Goal: Task Accomplishment & Management: Manage account settings

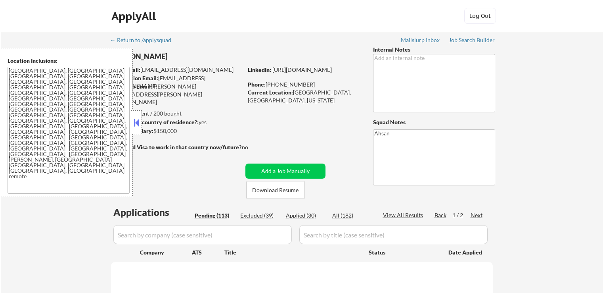
scroll to position [16, 0]
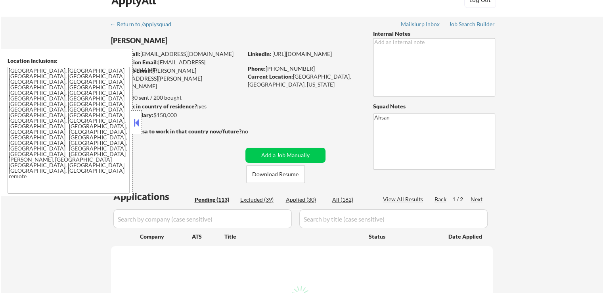
select select ""pending""
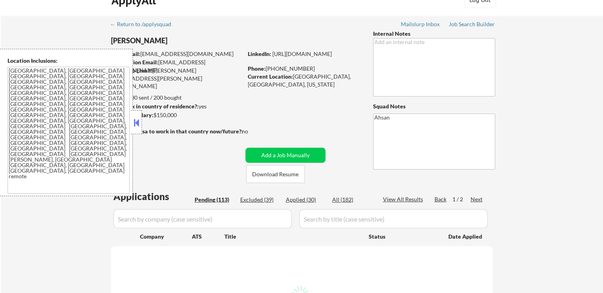
select select ""pending""
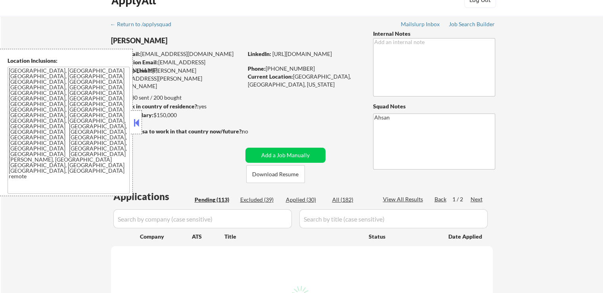
select select ""pending""
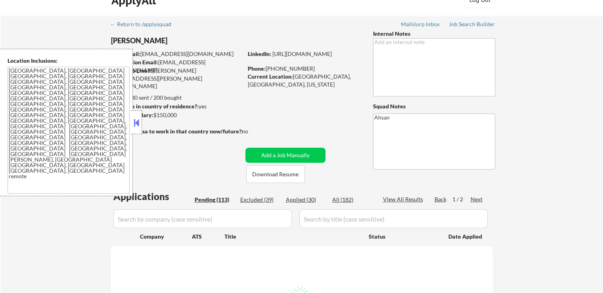
select select ""pending""
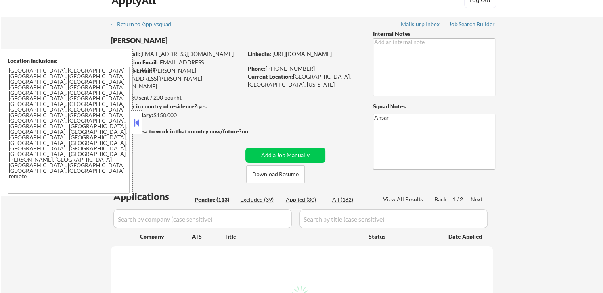
select select ""pending""
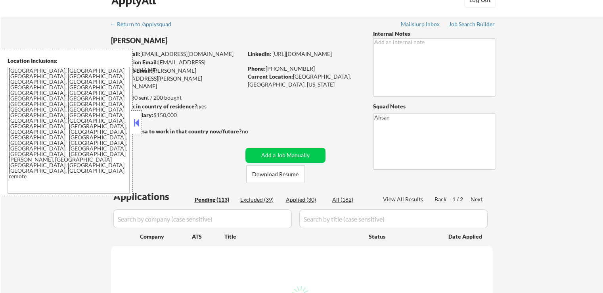
select select ""pending""
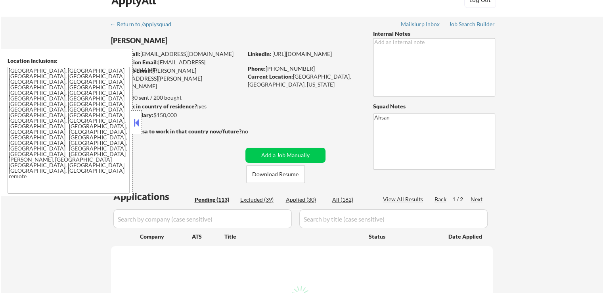
select select ""pending""
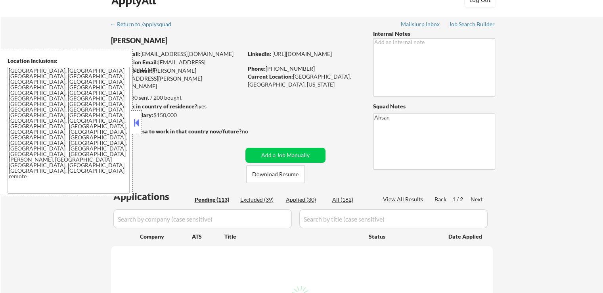
select select ""pending""
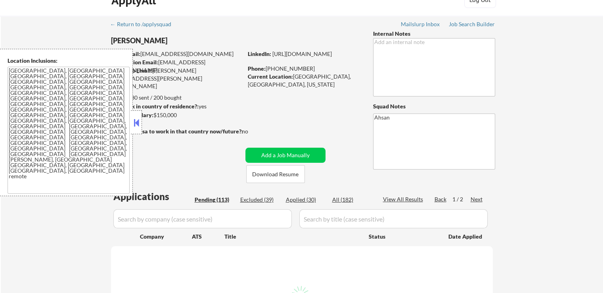
select select ""pending""
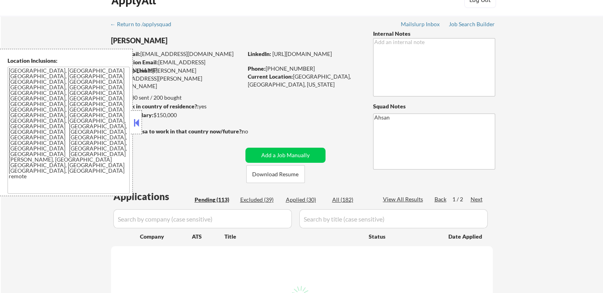
select select ""pending""
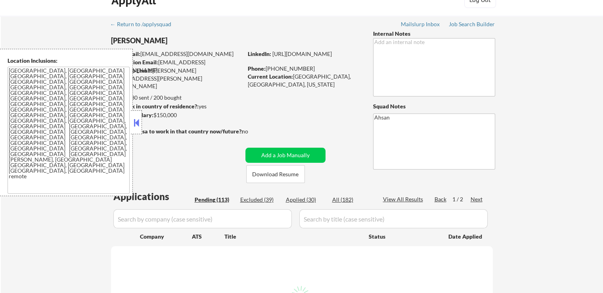
select select ""pending""
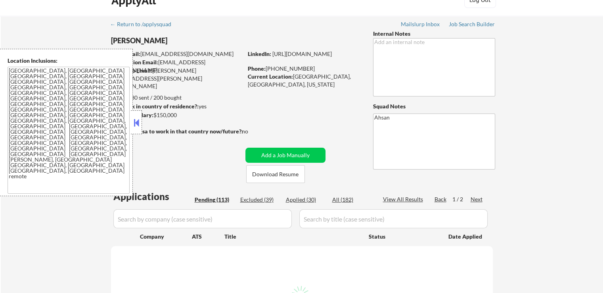
select select ""pending""
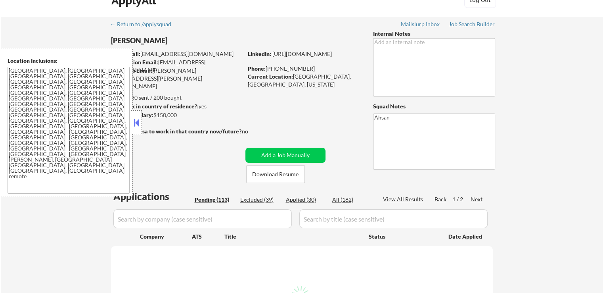
select select ""pending""
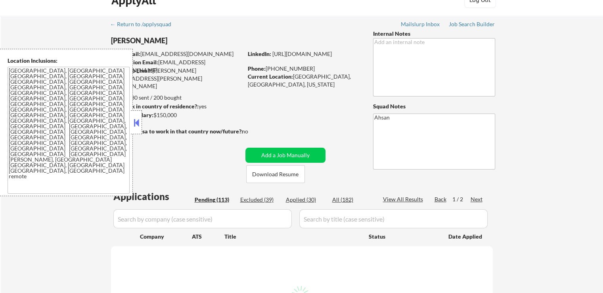
select select ""pending""
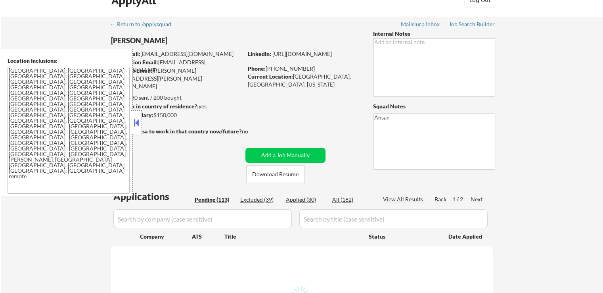
select select ""pending""
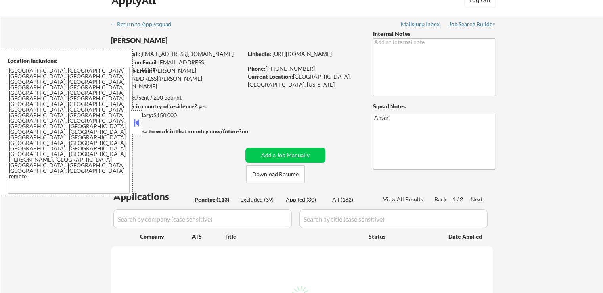
select select ""pending""
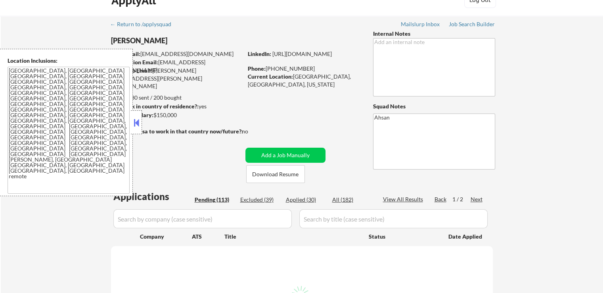
select select ""pending""
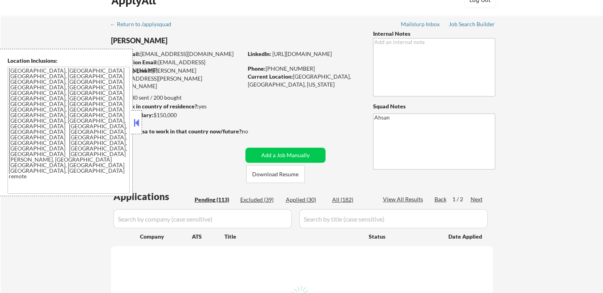
select select ""pending""
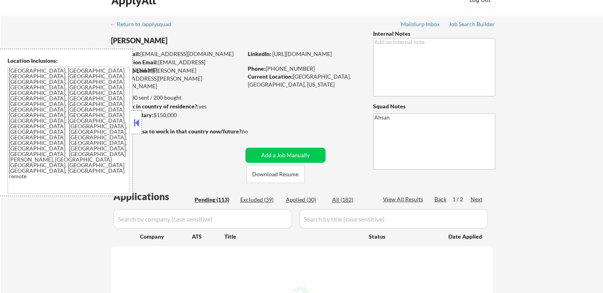
select select ""pending""
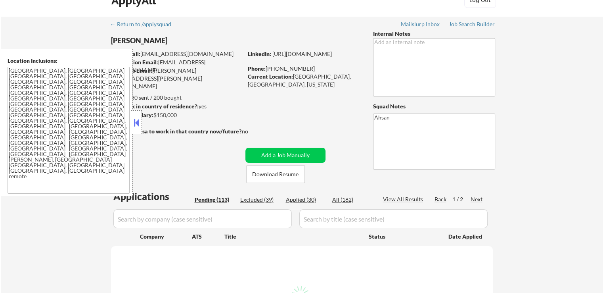
select select ""pending""
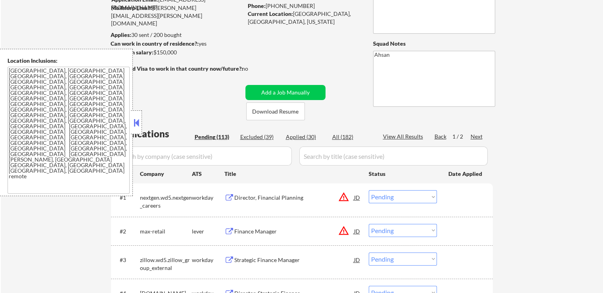
scroll to position [79, 0]
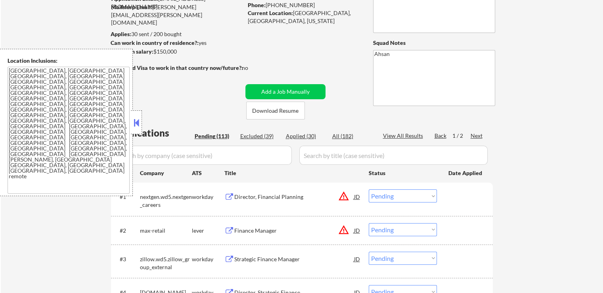
click at [135, 117] on button at bounding box center [136, 123] width 9 height 12
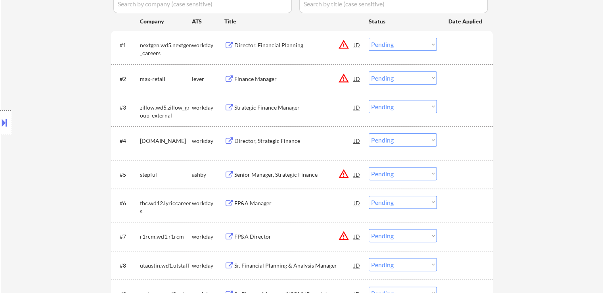
scroll to position [159, 0]
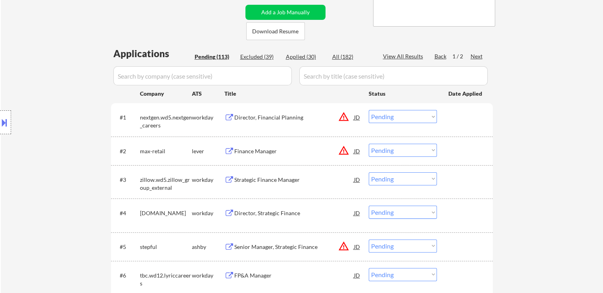
click at [88, 94] on div "Location Inclusions: [GEOGRAPHIC_DATA], [GEOGRAPHIC_DATA] [GEOGRAPHIC_DATA], [G…" at bounding box center [71, 122] width 142 height 147
click at [89, 96] on div "Location Inclusions: [GEOGRAPHIC_DATA], [GEOGRAPHIC_DATA] [GEOGRAPHIC_DATA], [G…" at bounding box center [71, 122] width 142 height 147
drag, startPoint x: 39, startPoint y: 50, endPoint x: 88, endPoint y: 57, distance: 49.3
click at [40, 50] on div "Location Inclusions: [GEOGRAPHIC_DATA], [GEOGRAPHIC_DATA] [GEOGRAPHIC_DATA], [G…" at bounding box center [71, 122] width 142 height 147
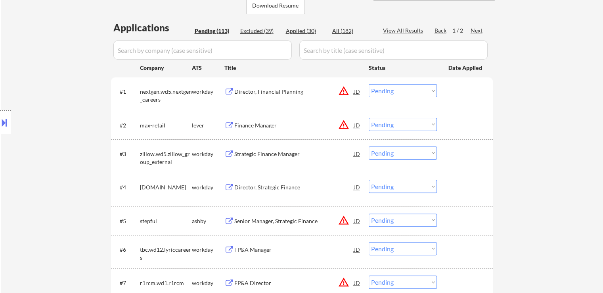
scroll to position [198, 0]
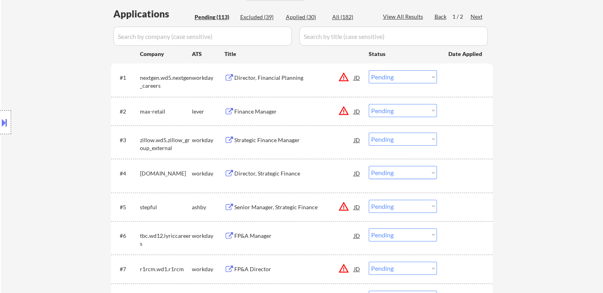
drag, startPoint x: 538, startPoint y: 62, endPoint x: 522, endPoint y: 60, distance: 15.6
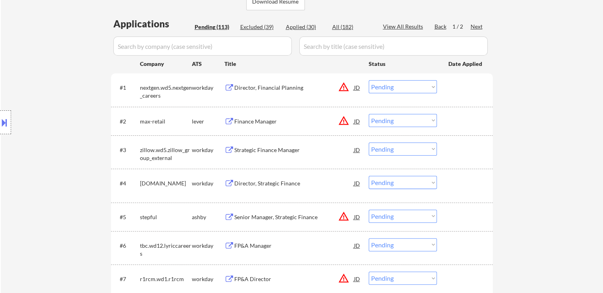
scroll to position [159, 0]
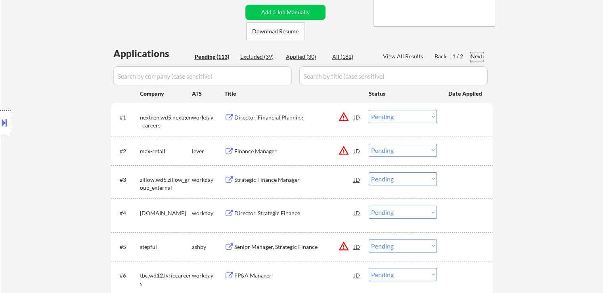
click at [473, 56] on div "Next" at bounding box center [477, 56] width 13 height 8
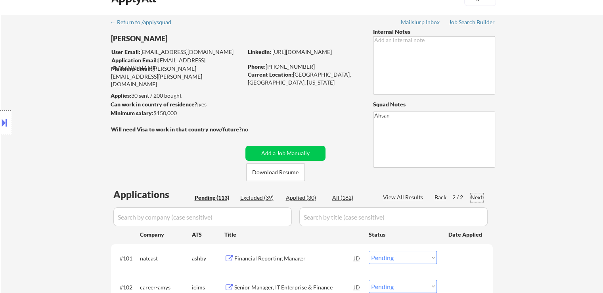
scroll to position [0, 0]
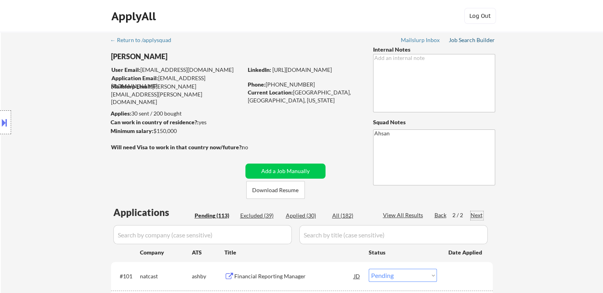
click at [477, 42] on div "Job Search Builder" at bounding box center [472, 40] width 46 height 6
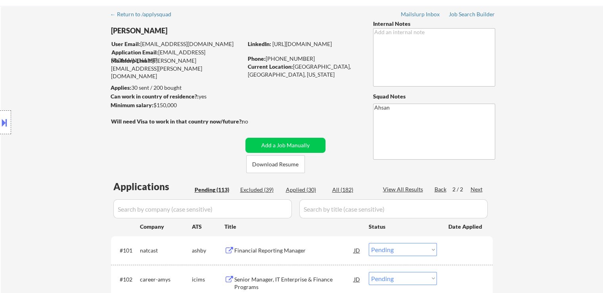
scroll to position [40, 0]
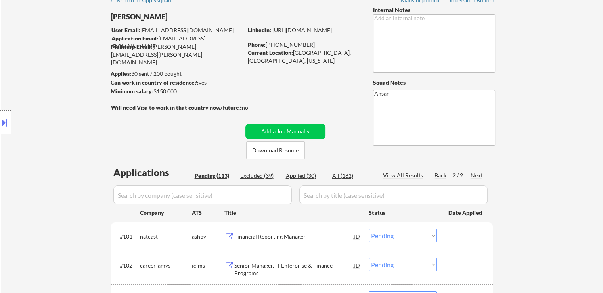
click at [27, 86] on div "Location Inclusions: [GEOGRAPHIC_DATA], [GEOGRAPHIC_DATA] [GEOGRAPHIC_DATA], [G…" at bounding box center [71, 122] width 142 height 147
click at [21, 86] on div "Location Inclusions: [GEOGRAPHIC_DATA], [GEOGRAPHIC_DATA] [GEOGRAPHIC_DATA], [G…" at bounding box center [71, 122] width 142 height 147
click at [20, 87] on div "Location Inclusions: [GEOGRAPHIC_DATA], [GEOGRAPHIC_DATA] [GEOGRAPHIC_DATA], [G…" at bounding box center [71, 122] width 142 height 147
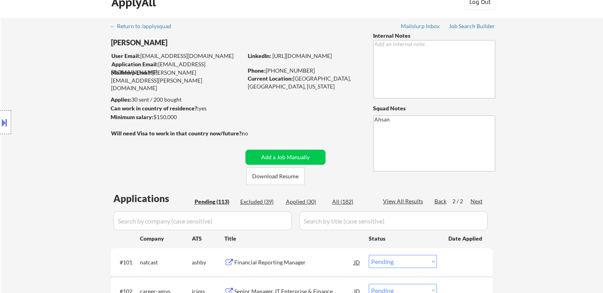
scroll to position [0, 0]
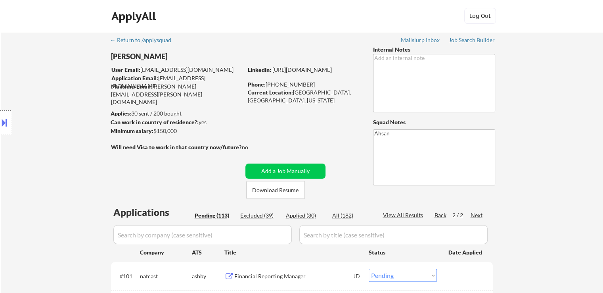
click at [27, 86] on div "Location Inclusions: [GEOGRAPHIC_DATA], [GEOGRAPHIC_DATA] [GEOGRAPHIC_DATA], [G…" at bounding box center [71, 122] width 142 height 147
click at [209, 63] on div "[PERSON_NAME]" at bounding box center [192, 59] width 163 height 14
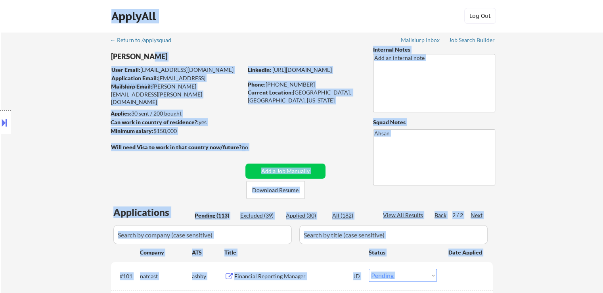
drag, startPoint x: 196, startPoint y: 62, endPoint x: 130, endPoint y: 65, distance: 65.5
click at [130, 65] on body "← Return to /applysquad Mailslurp Inbox Job Search Builder [PERSON_NAME] User E…" at bounding box center [301, 146] width 603 height 293
click at [71, 69] on div "Location Inclusions: [GEOGRAPHIC_DATA], [GEOGRAPHIC_DATA] [GEOGRAPHIC_DATA], [G…" at bounding box center [71, 122] width 142 height 147
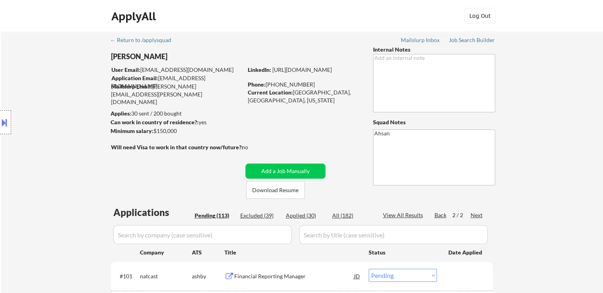
drag, startPoint x: 248, startPoint y: 146, endPoint x: 146, endPoint y: 144, distance: 102.4
click at [146, 144] on div "Will need Visa to work in that country now/future?: no" at bounding box center [188, 147] width 154 height 8
click at [79, 112] on div "Location Inclusions: [GEOGRAPHIC_DATA], [GEOGRAPHIC_DATA] [GEOGRAPHIC_DATA], [G…" at bounding box center [71, 122] width 142 height 147
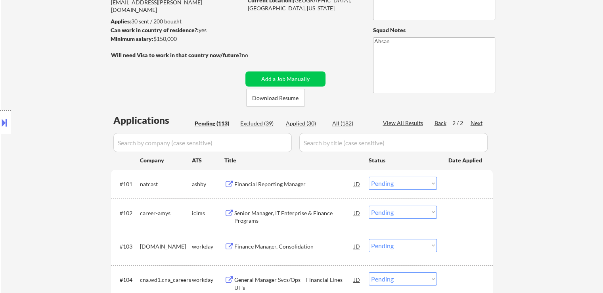
scroll to position [119, 0]
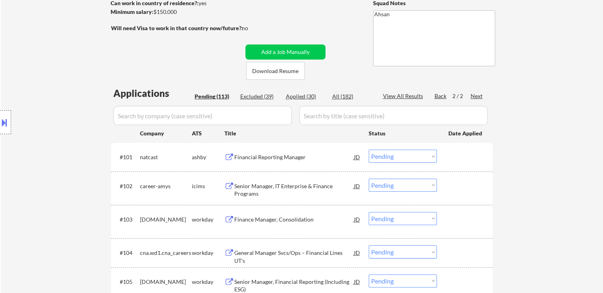
click at [79, 113] on div "Location Inclusions: [GEOGRAPHIC_DATA], [GEOGRAPHIC_DATA] [GEOGRAPHIC_DATA], [G…" at bounding box center [71, 122] width 142 height 147
click at [259, 159] on div "Financial Reporting Manager" at bounding box center [294, 157] width 120 height 8
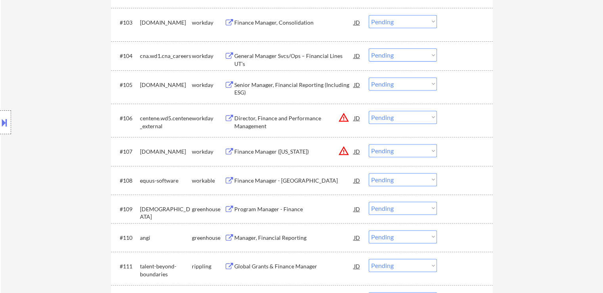
scroll to position [357, 0]
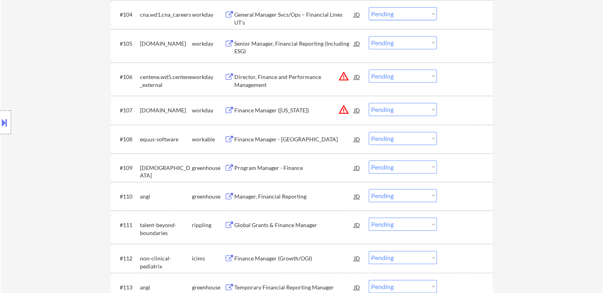
click at [250, 142] on div "Finance Manager - [GEOGRAPHIC_DATA]" at bounding box center [294, 139] width 120 height 8
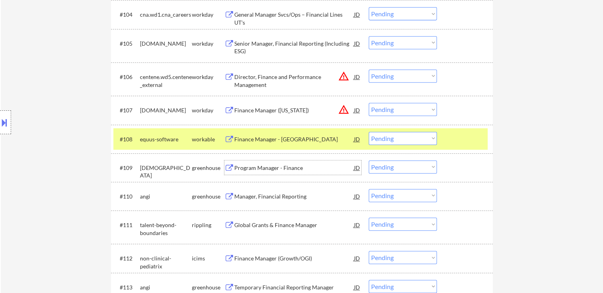
click at [253, 167] on div "Program Manager - Finance" at bounding box center [294, 168] width 120 height 8
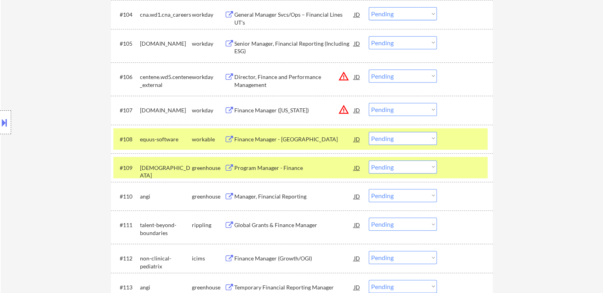
click at [257, 197] on div "Manager, Financial Reporting" at bounding box center [294, 196] width 120 height 8
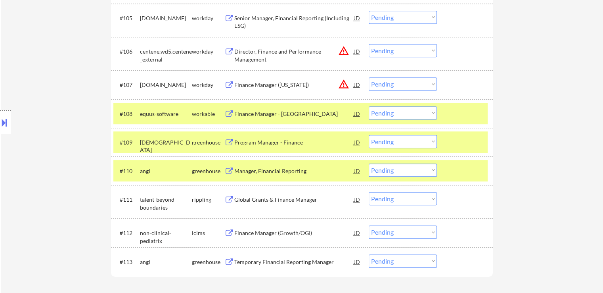
scroll to position [397, 0]
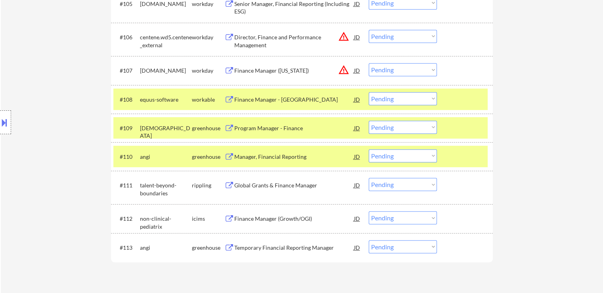
click at [256, 182] on div "Global Grants & Finance Manager" at bounding box center [294, 185] width 120 height 8
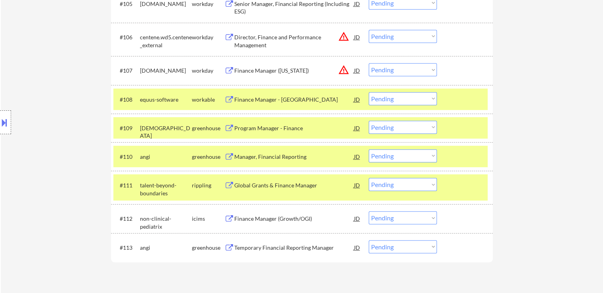
click at [254, 244] on div "Temporary Financial Reporting Manager" at bounding box center [294, 248] width 120 height 8
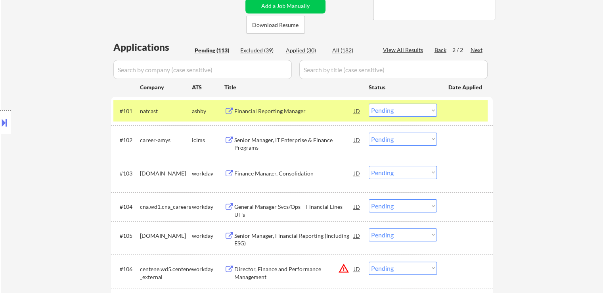
scroll to position [0, 0]
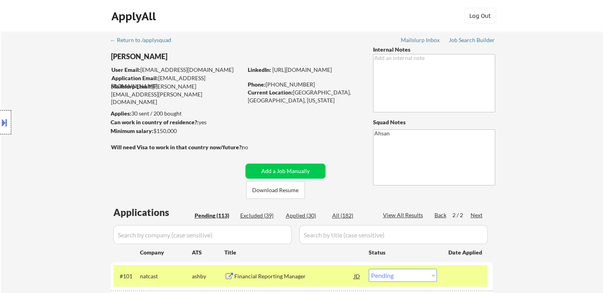
click at [0, 111] on div at bounding box center [5, 122] width 11 height 24
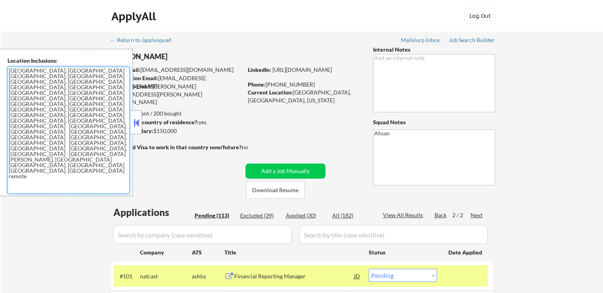
drag, startPoint x: 116, startPoint y: 101, endPoint x: 13, endPoint y: 71, distance: 107.9
click at [13, 71] on textarea "[GEOGRAPHIC_DATA], [GEOGRAPHIC_DATA] [GEOGRAPHIC_DATA], [GEOGRAPHIC_DATA] [GEOG…" at bounding box center [69, 130] width 122 height 127
click at [136, 123] on button at bounding box center [136, 123] width 9 height 12
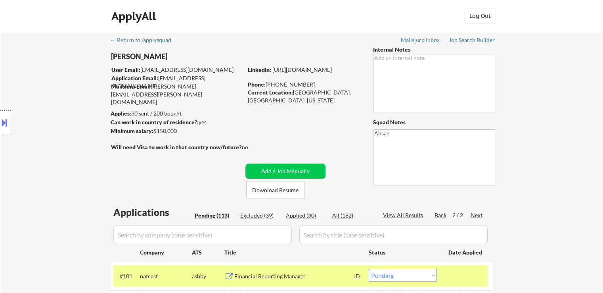
click at [193, 15] on div "ApplyAll Log Out" at bounding box center [302, 18] width 397 height 20
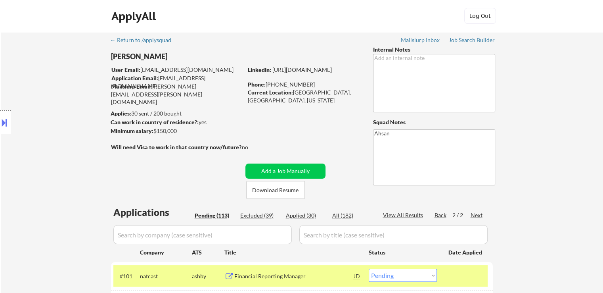
click at [193, 15] on div "ApplyAll Log Out" at bounding box center [302, 18] width 397 height 20
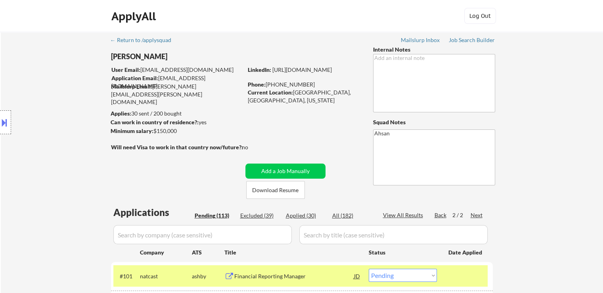
click at [193, 15] on div "ApplyAll Log Out" at bounding box center [302, 18] width 397 height 20
click at [192, 15] on div "ApplyAll Log Out" at bounding box center [302, 18] width 397 height 20
click at [238, 17] on div "ApplyAll Log Out" at bounding box center [302, 18] width 397 height 20
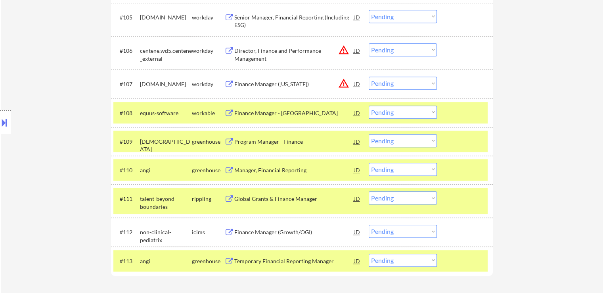
scroll to position [436, 0]
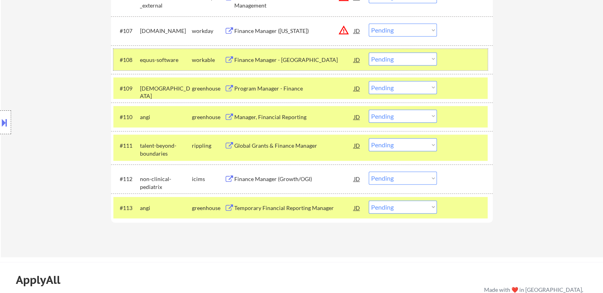
drag, startPoint x: 464, startPoint y: 65, endPoint x: 466, endPoint y: 93, distance: 28.2
click at [464, 65] on div at bounding box center [466, 59] width 35 height 14
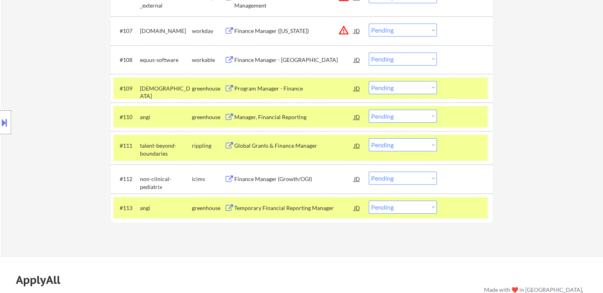
drag, startPoint x: 466, startPoint y: 93, endPoint x: 464, endPoint y: 124, distance: 31.0
click at [466, 93] on div at bounding box center [466, 88] width 35 height 14
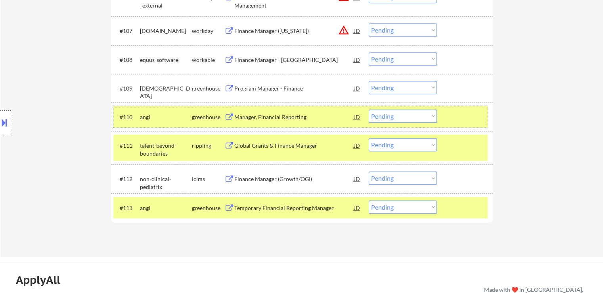
click at [463, 123] on div at bounding box center [466, 116] width 35 height 14
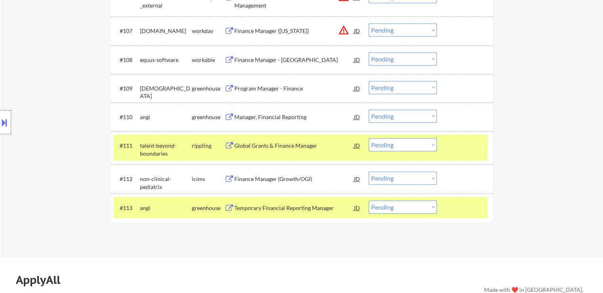
click at [461, 161] on div "#111 talent-beyond-boundaries rippling Global Grants & Finance Manager JD Choos…" at bounding box center [300, 147] width 374 height 26
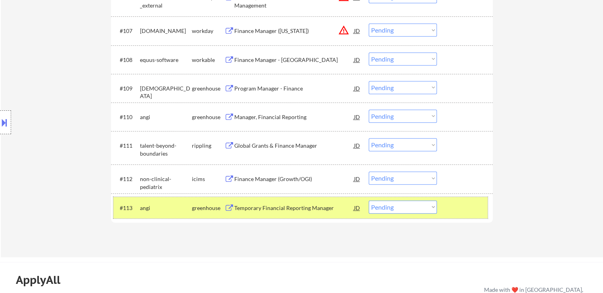
click at [453, 213] on div at bounding box center [466, 207] width 35 height 14
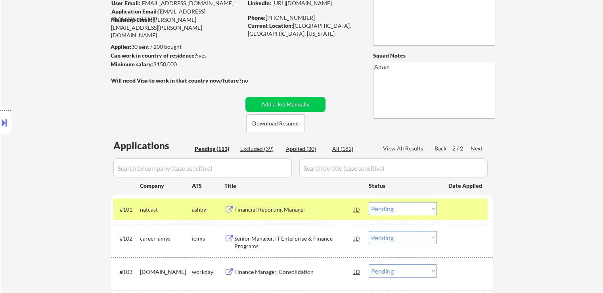
scroll to position [79, 0]
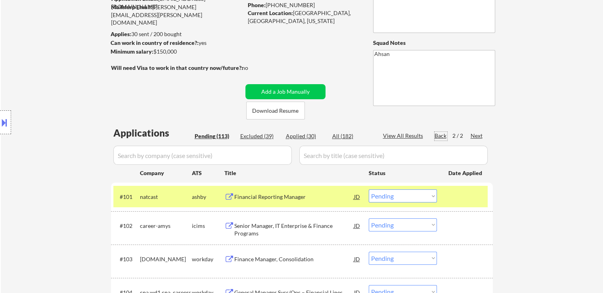
click at [438, 135] on div "Back" at bounding box center [441, 136] width 13 height 8
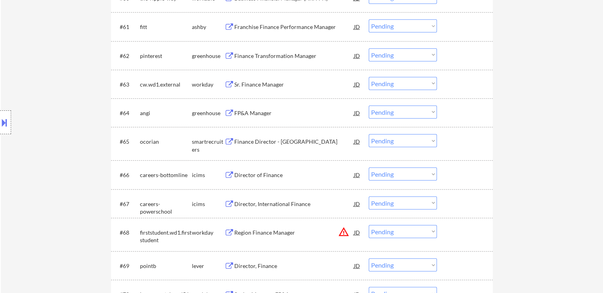
scroll to position [2182, 0]
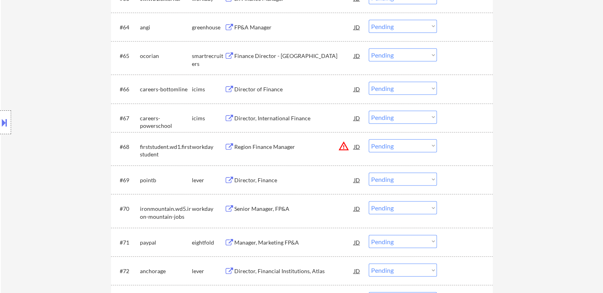
click at [59, 126] on div "Location Inclusions: [GEOGRAPHIC_DATA], [GEOGRAPHIC_DATA] [GEOGRAPHIC_DATA], [G…" at bounding box center [71, 122] width 142 height 147
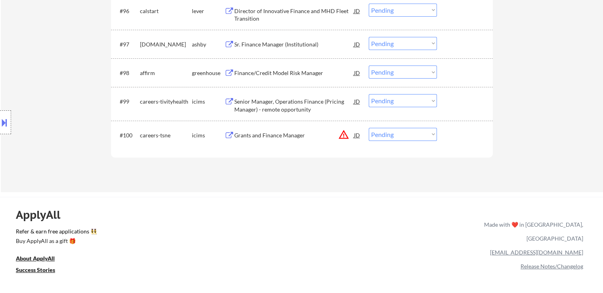
scroll to position [3102, 0]
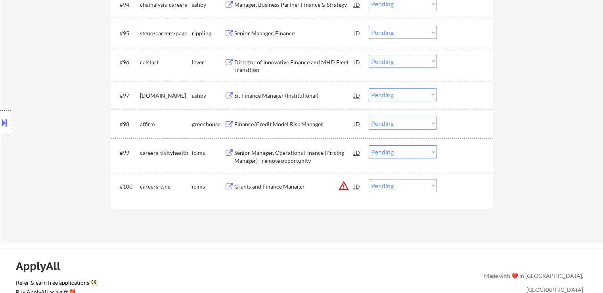
click at [73, 149] on div "Location Inclusions: [GEOGRAPHIC_DATA], [GEOGRAPHIC_DATA] [GEOGRAPHIC_DATA], [G…" at bounding box center [71, 122] width 142 height 147
click at [245, 124] on div "Finance/Credit Model Risk Manager" at bounding box center [294, 124] width 120 height 8
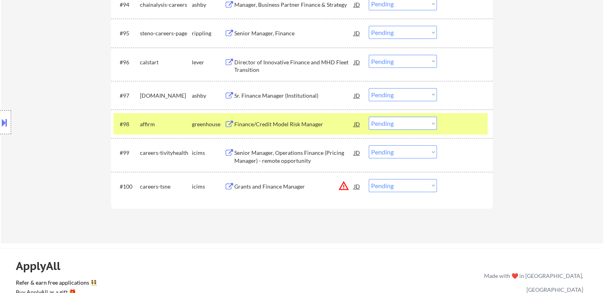
click at [249, 93] on div "Sr. Finance Manager (Institutional)" at bounding box center [294, 96] width 120 height 8
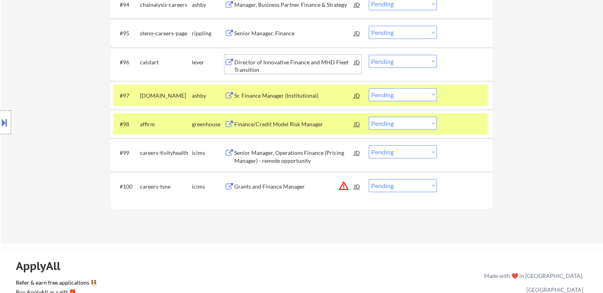
click at [250, 61] on div "Director of Innovative Finance and MHD Fleet Transition" at bounding box center [294, 65] width 120 height 15
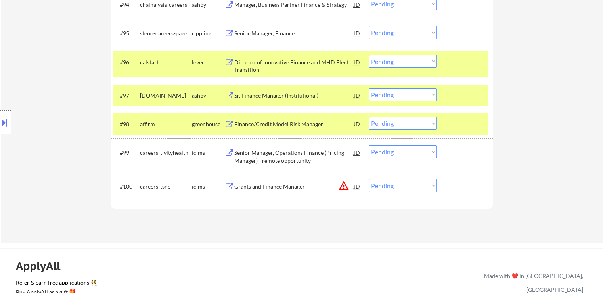
click at [253, 35] on div "Senior Manager, Finance" at bounding box center [294, 33] width 120 height 8
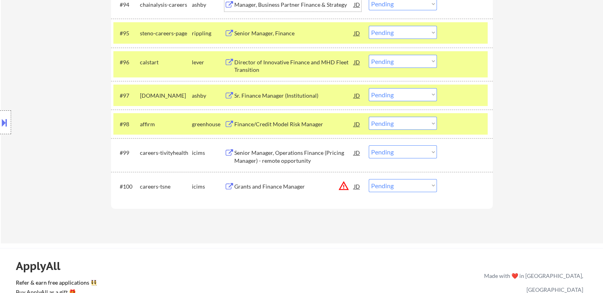
drag, startPoint x: 247, startPoint y: 2, endPoint x: 250, endPoint y: 34, distance: 31.9
click at [247, 2] on div "Manager, Business Partner Finance & Strategy" at bounding box center [294, 5] width 120 height 8
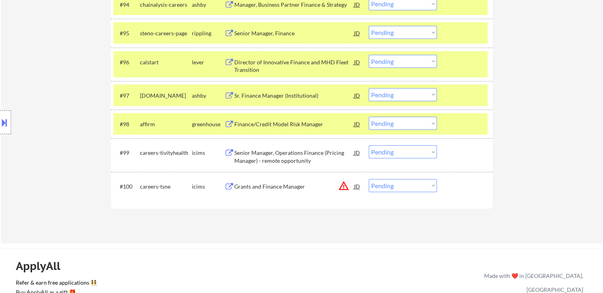
click at [379, 124] on select "Choose an option... Pending Applied Excluded (Questions) Excluded (Expired) Exc…" at bounding box center [403, 123] width 68 height 13
click at [369, 117] on select "Choose an option... Pending Applied Excluded (Questions) Excluded (Expired) Exc…" at bounding box center [403, 123] width 68 height 13
select select ""pending""
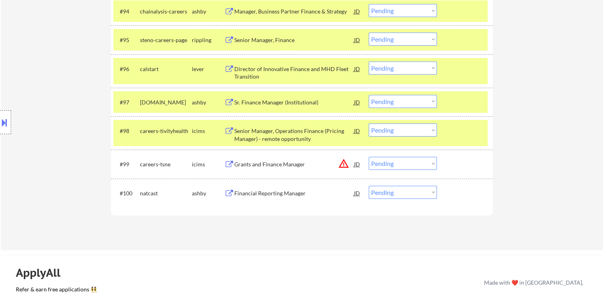
scroll to position [3094, 0]
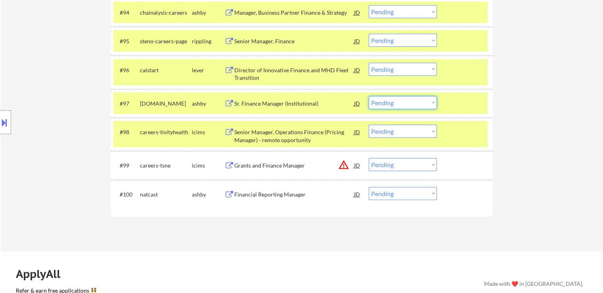
click at [397, 102] on select "Choose an option... Pending Applied Excluded (Questions) Excluded (Expired) Exc…" at bounding box center [403, 102] width 68 height 13
click at [369, 96] on select "Choose an option... Pending Applied Excluded (Questions) Excluded (Expired) Exc…" at bounding box center [403, 102] width 68 height 13
select select ""pending""
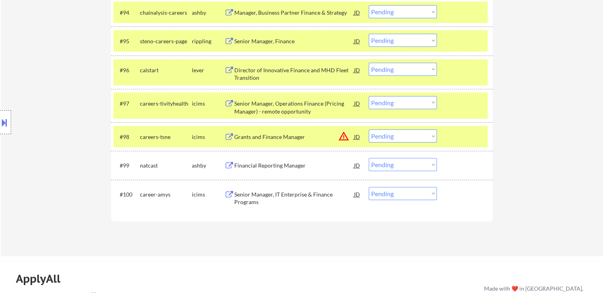
click at [64, 101] on div "Location Inclusions: [GEOGRAPHIC_DATA], [GEOGRAPHIC_DATA] [GEOGRAPHIC_DATA], [G…" at bounding box center [71, 122] width 142 height 147
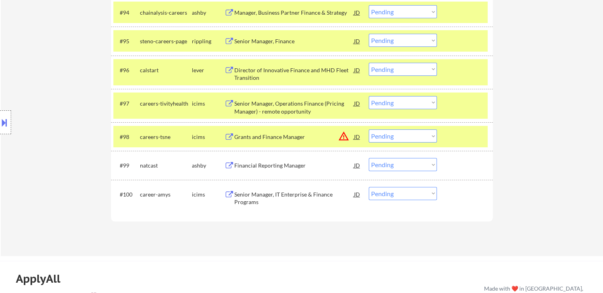
click at [64, 101] on div "Location Inclusions: [GEOGRAPHIC_DATA], [GEOGRAPHIC_DATA] [GEOGRAPHIC_DATA], [G…" at bounding box center [71, 122] width 142 height 147
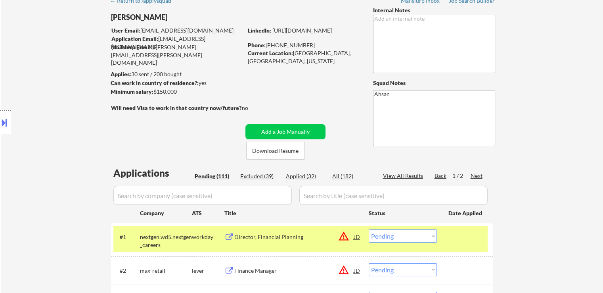
scroll to position [0, 0]
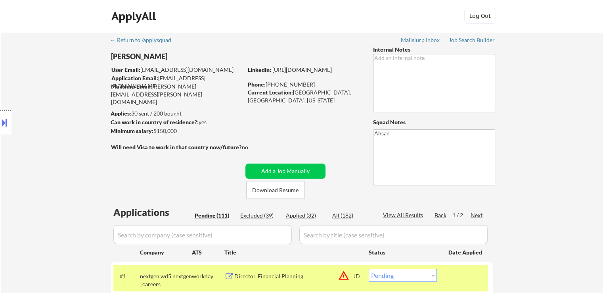
drag, startPoint x: 186, startPoint y: 132, endPoint x: 108, endPoint y: 149, distance: 79.5
click at [151, 132] on div "Minimum salary: $150,000" at bounding box center [177, 131] width 132 height 8
click at [90, 151] on div "Location Inclusions: [GEOGRAPHIC_DATA], [GEOGRAPHIC_DATA] [GEOGRAPHIC_DATA], [G…" at bounding box center [71, 122] width 142 height 147
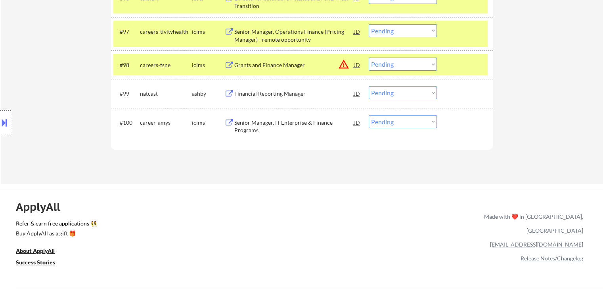
scroll to position [3173, 0]
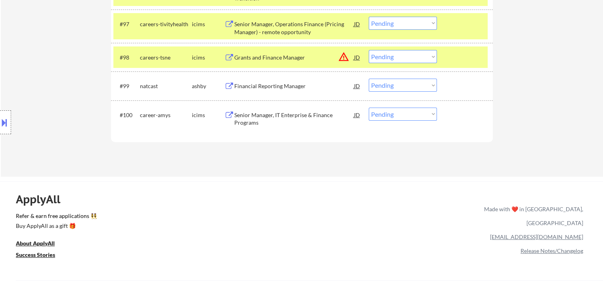
drag, startPoint x: 9, startPoint y: 131, endPoint x: 19, endPoint y: 175, distance: 44.7
click at [9, 130] on div at bounding box center [5, 122] width 11 height 24
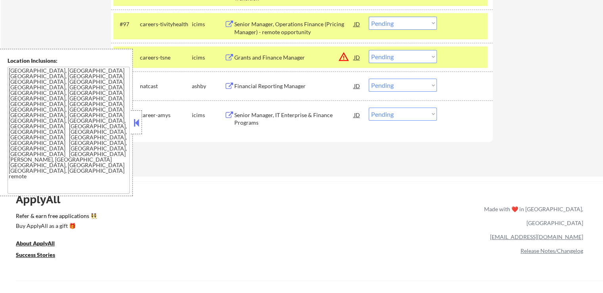
click at [141, 128] on div at bounding box center [136, 122] width 11 height 24
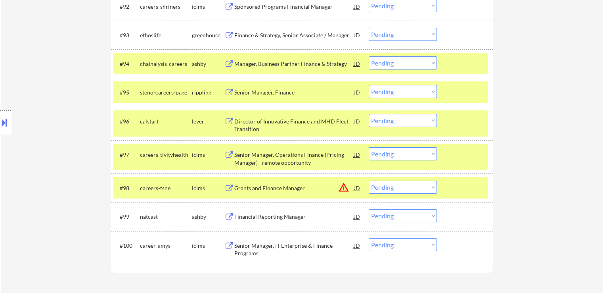
scroll to position [2935, 0]
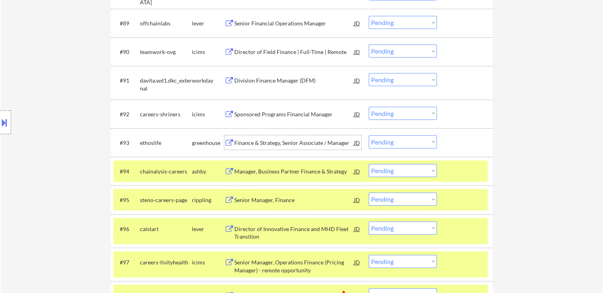
click at [278, 145] on div "Finance & Strategy, Senior Associate / Manager" at bounding box center [294, 143] width 120 height 8
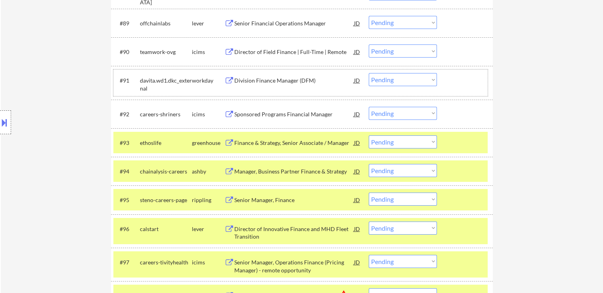
click at [256, 88] on div "#91 davita.wd1.dkc_external workday Division Finance Manager (DFM) JD Choose an…" at bounding box center [300, 82] width 374 height 26
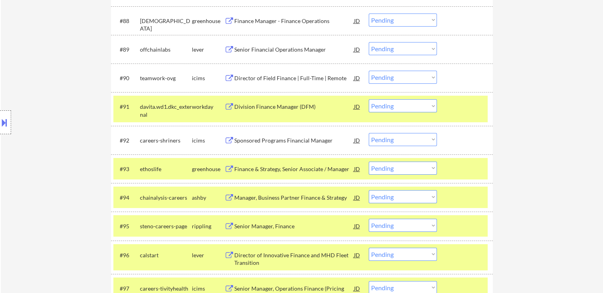
scroll to position [2856, 0]
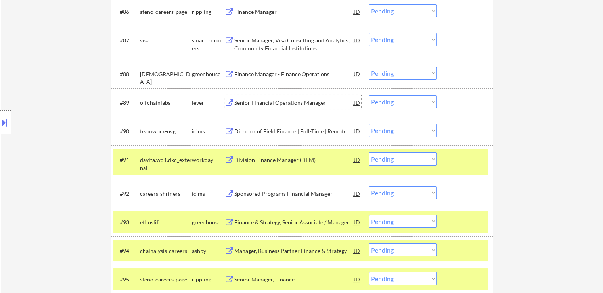
click at [254, 108] on div "Senior Financial Operations Manager" at bounding box center [294, 102] width 120 height 14
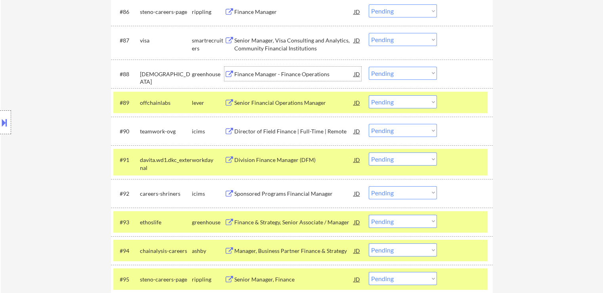
click at [253, 73] on div "Finance Manager - Finance Operations" at bounding box center [294, 74] width 120 height 8
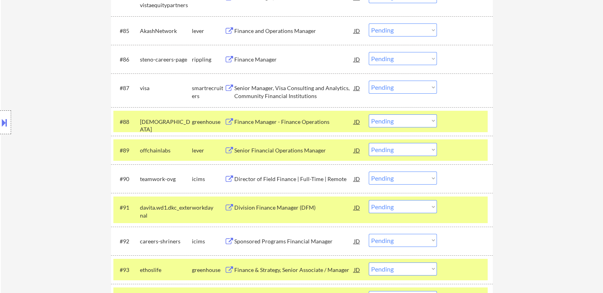
scroll to position [2777, 0]
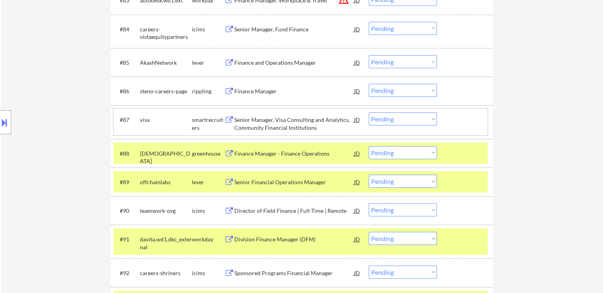
click at [259, 132] on div "#87 visa smartrecruiters Senior Manager, Visa Consulting and Analytics, Communi…" at bounding box center [300, 122] width 374 height 26
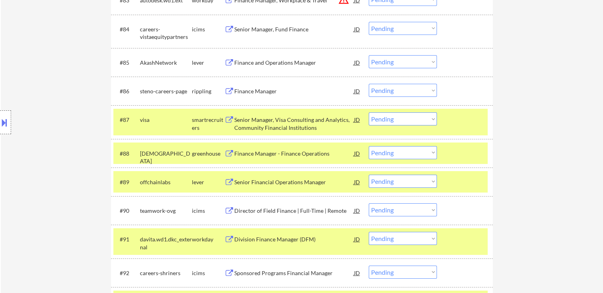
click at [260, 95] on div "Finance Manager" at bounding box center [294, 91] width 120 height 8
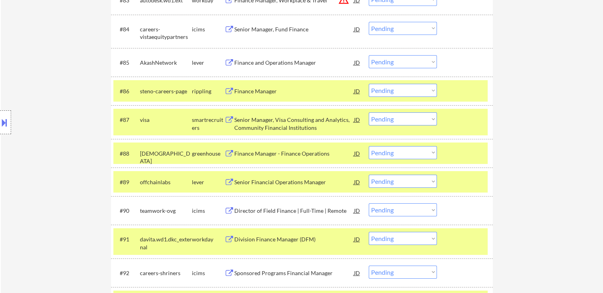
click at [258, 63] on div "Finance and Operations Manager" at bounding box center [294, 63] width 120 height 8
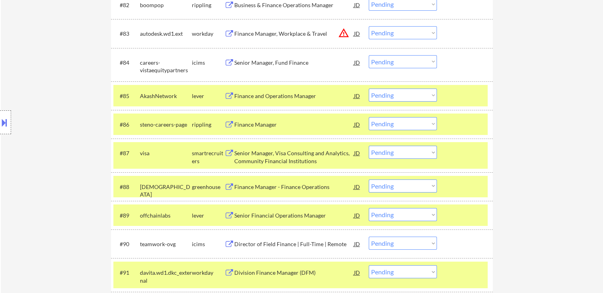
scroll to position [2697, 0]
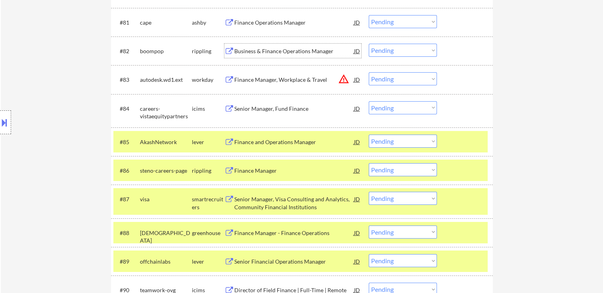
click at [244, 52] on div "Business & Finance Operations Manager" at bounding box center [294, 51] width 120 height 8
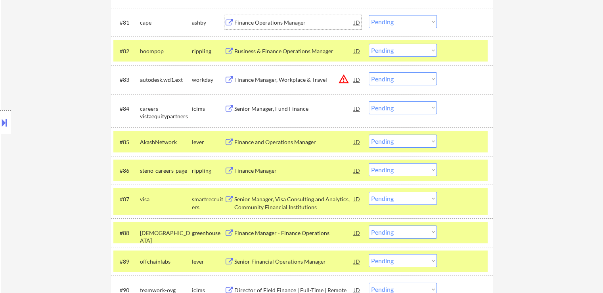
click at [254, 29] on div "Finance Operations Manager" at bounding box center [294, 22] width 120 height 14
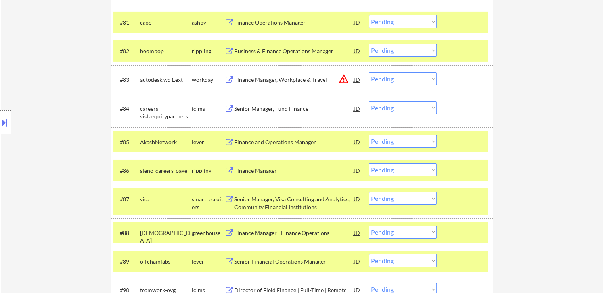
scroll to position [2932, 0]
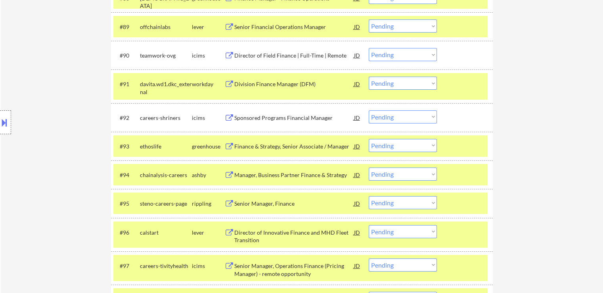
drag, startPoint x: 390, startPoint y: 146, endPoint x: 390, endPoint y: 151, distance: 4.8
click at [390, 146] on select "Choose an option... Pending Applied Excluded (Questions) Excluded (Expired) Exc…" at bounding box center [403, 145] width 68 height 13
click at [369, 139] on select "Choose an option... Pending Applied Excluded (Questions) Excluded (Expired) Exc…" at bounding box center [403, 145] width 68 height 13
select select ""pending""
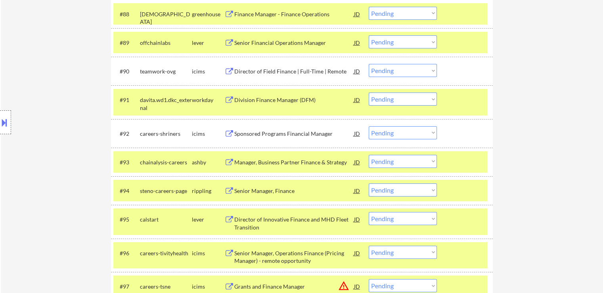
scroll to position [2892, 0]
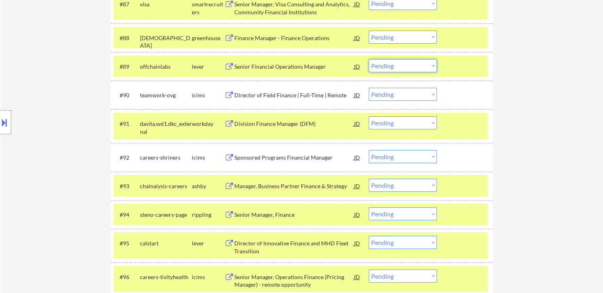
click at [393, 70] on select "Choose an option... Pending Applied Excluded (Questions) Excluded (Expired) Exc…" at bounding box center [403, 65] width 68 height 13
click at [369, 59] on select "Choose an option... Pending Applied Excluded (Questions) Excluded (Expired) Exc…" at bounding box center [403, 65] width 68 height 13
select select ""pending""
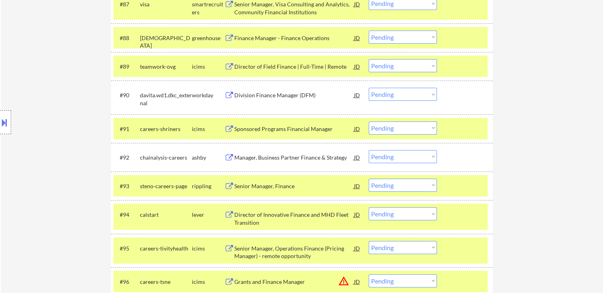
click at [52, 62] on div "Location Inclusions: [GEOGRAPHIC_DATA], [GEOGRAPHIC_DATA] [GEOGRAPHIC_DATA], [G…" at bounding box center [71, 122] width 142 height 147
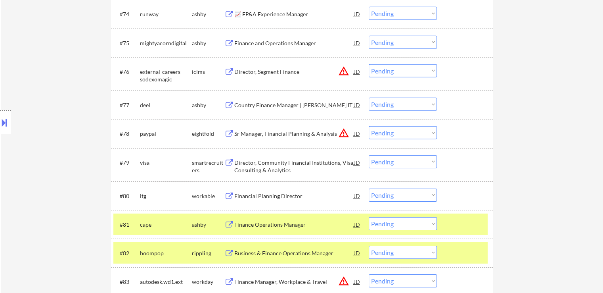
scroll to position [2257, 0]
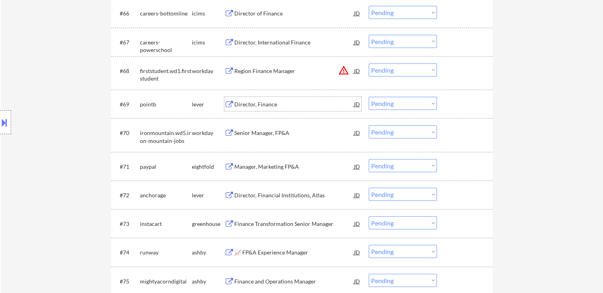
click at [243, 101] on div "Director, Finance" at bounding box center [294, 104] width 120 height 8
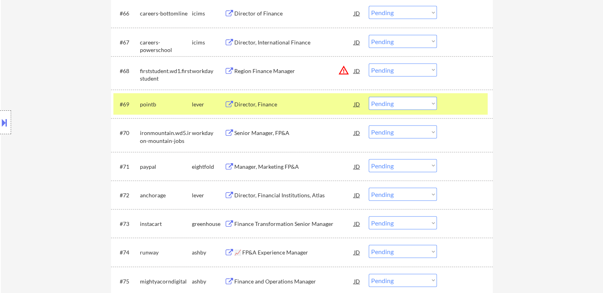
click at [268, 198] on div "Director, Financial Institutions, Atlas" at bounding box center [294, 195] width 120 height 8
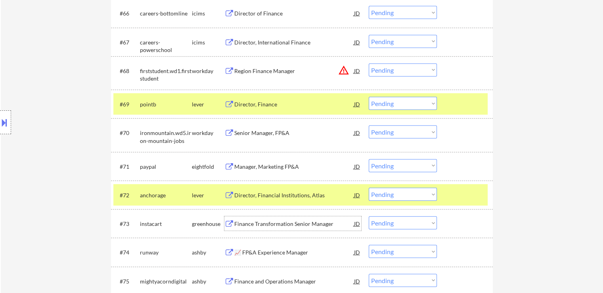
click at [262, 225] on div "Finance Transformation Senior Manager" at bounding box center [294, 224] width 120 height 8
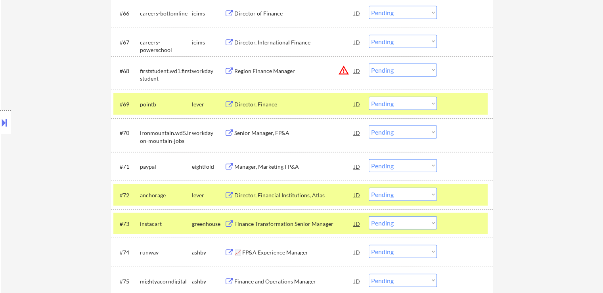
click at [259, 253] on div "📈 FP&A Experience Manager" at bounding box center [294, 252] width 120 height 8
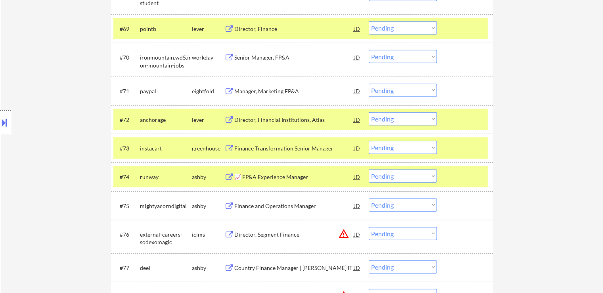
scroll to position [2376, 0]
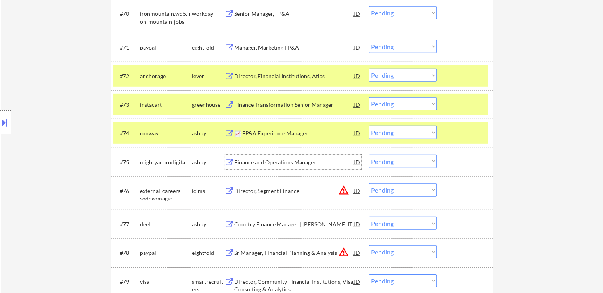
click at [254, 161] on div "Finance and Operations Manager" at bounding box center [294, 162] width 120 height 8
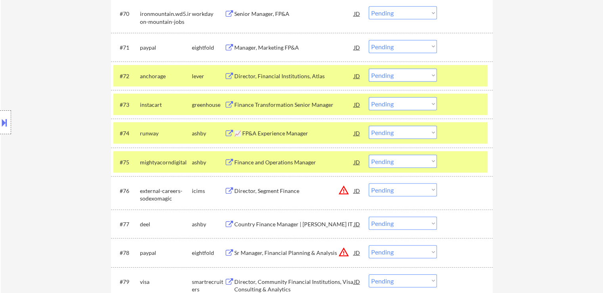
click at [259, 220] on div "Country Finance Manager | [PERSON_NAME] IT" at bounding box center [294, 224] width 120 height 8
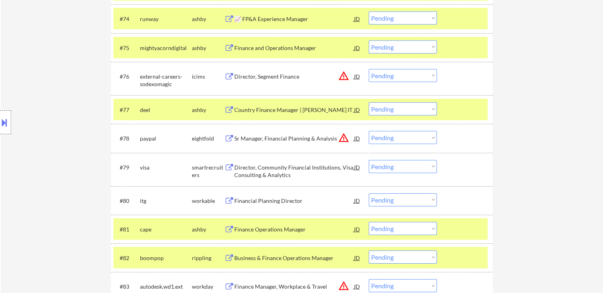
scroll to position [2495, 0]
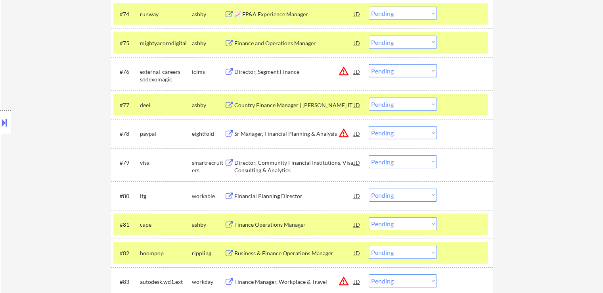
click at [251, 163] on div "Director, Community Financial Institutions, Visa Consulting & Analytics" at bounding box center [294, 166] width 120 height 15
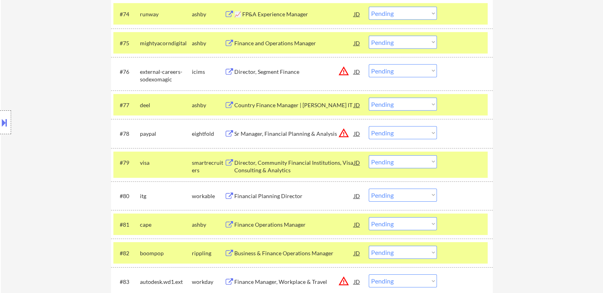
click at [257, 194] on div "Financial Planning Director" at bounding box center [294, 196] width 120 height 8
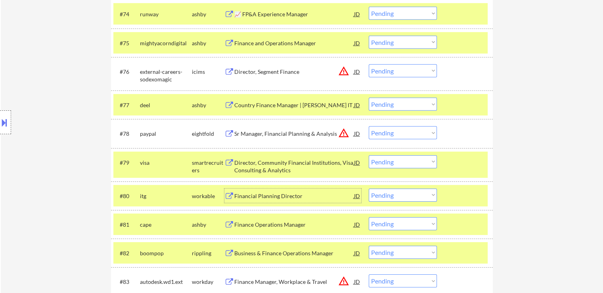
click at [0, 111] on div at bounding box center [5, 122] width 11 height 24
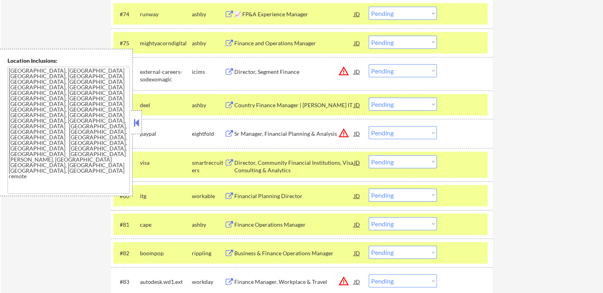
click at [140, 121] on button at bounding box center [136, 123] width 9 height 12
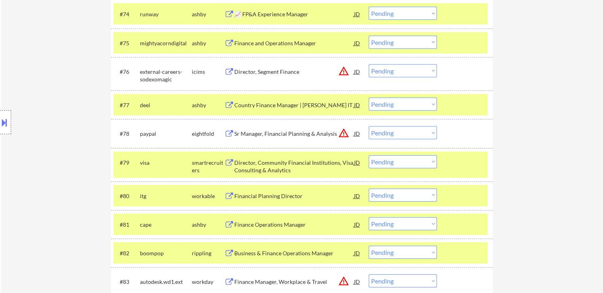
scroll to position [2335, 0]
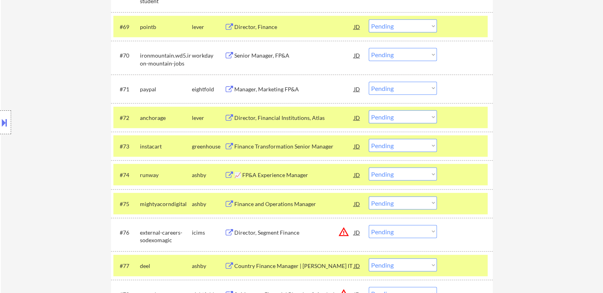
click at [393, 148] on select "Choose an option... Pending Applied Excluded (Questions) Excluded (Expired) Exc…" at bounding box center [403, 145] width 68 height 13
click at [369, 139] on select "Choose an option... Pending Applied Excluded (Questions) Excluded (Expired) Exc…" at bounding box center [403, 145] width 68 height 13
click at [387, 170] on select "Choose an option... Pending Applied Excluded (Questions) Excluded (Expired) Exc…" at bounding box center [403, 173] width 68 height 13
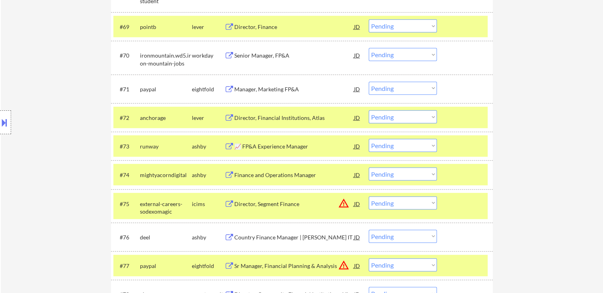
click at [397, 142] on select "Choose an option... Pending Applied Excluded (Questions) Excluded (Expired) Exc…" at bounding box center [403, 145] width 68 height 13
click at [369, 139] on select "Choose an option... Pending Applied Excluded (Questions) Excluded (Expired) Exc…" at bounding box center [403, 145] width 68 height 13
click at [86, 77] on div "Location Inclusions: [GEOGRAPHIC_DATA], [GEOGRAPHIC_DATA] [GEOGRAPHIC_DATA], [G…" at bounding box center [71, 122] width 142 height 147
click at [75, 64] on div "Location Inclusions: [GEOGRAPHIC_DATA], [GEOGRAPHIC_DATA] [GEOGRAPHIC_DATA], [G…" at bounding box center [71, 122] width 142 height 147
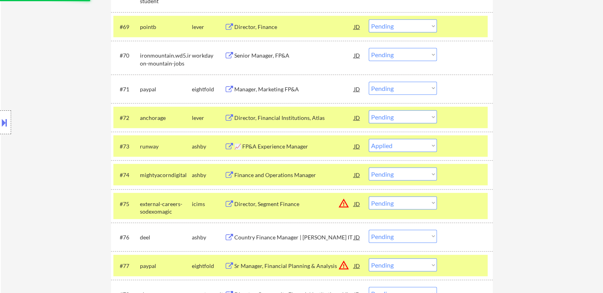
click at [75, 63] on div "Location Inclusions: [GEOGRAPHIC_DATA], [GEOGRAPHIC_DATA] [GEOGRAPHIC_DATA], [G…" at bounding box center [71, 122] width 142 height 147
click at [74, 64] on div "Location Inclusions: [GEOGRAPHIC_DATA], [GEOGRAPHIC_DATA] [GEOGRAPHIC_DATA], [G…" at bounding box center [71, 122] width 142 height 147
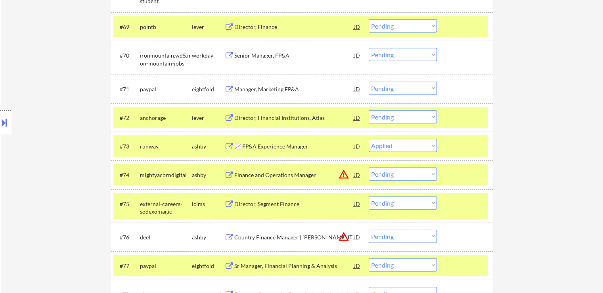
select select ""pending""
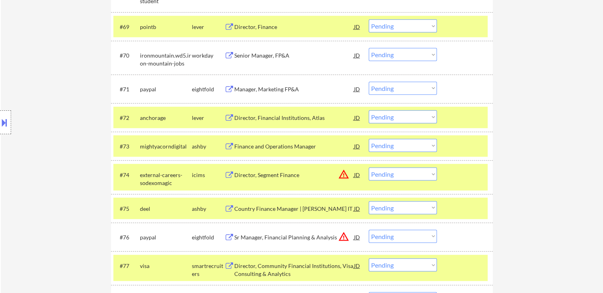
click at [67, 119] on div "Location Inclusions: [GEOGRAPHIC_DATA], [GEOGRAPHIC_DATA] [GEOGRAPHIC_DATA], [G…" at bounding box center [71, 122] width 142 height 147
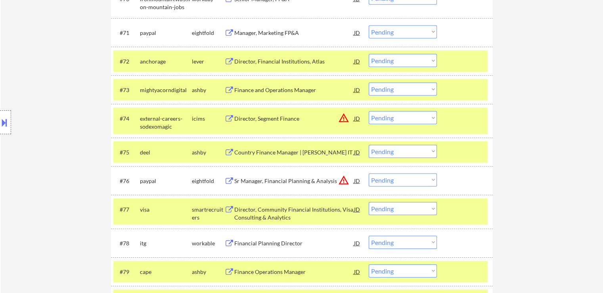
scroll to position [2414, 0]
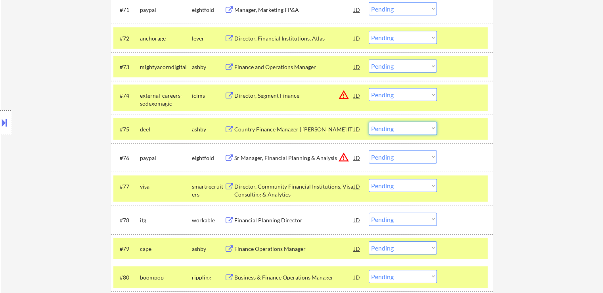
click at [421, 127] on select "Choose an option... Pending Applied Excluded (Questions) Excluded (Expired) Exc…" at bounding box center [403, 128] width 68 height 13
click at [369, 122] on select "Choose an option... Pending Applied Excluded (Questions) Excluded (Expired) Exc…" at bounding box center [403, 128] width 68 height 13
click at [42, 107] on div "Location Inclusions: [GEOGRAPHIC_DATA], [GEOGRAPHIC_DATA] [GEOGRAPHIC_DATA], [G…" at bounding box center [71, 122] width 142 height 147
select select ""pending""
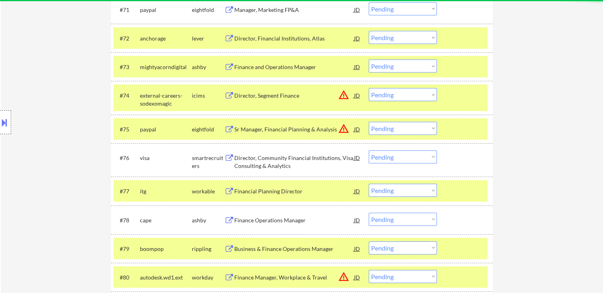
click at [42, 106] on div "Location Inclusions: [GEOGRAPHIC_DATA], [GEOGRAPHIC_DATA] [GEOGRAPHIC_DATA], [G…" at bounding box center [71, 122] width 142 height 147
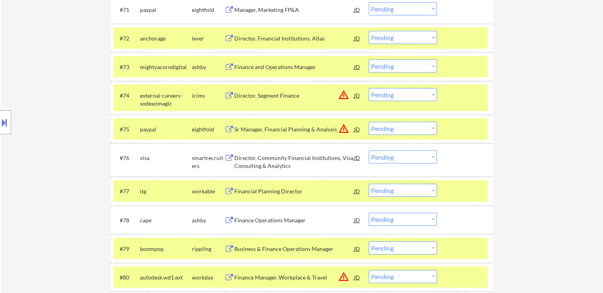
click at [41, 105] on div "Location Inclusions: [GEOGRAPHIC_DATA], [GEOGRAPHIC_DATA] [GEOGRAPHIC_DATA], [G…" at bounding box center [71, 122] width 142 height 147
click at [42, 119] on div "Location Inclusions: [GEOGRAPHIC_DATA], [GEOGRAPHIC_DATA] [GEOGRAPHIC_DATA], [G…" at bounding box center [71, 122] width 142 height 147
click at [44, 112] on div "Location Inclusions: [GEOGRAPHIC_DATA], [GEOGRAPHIC_DATA] [GEOGRAPHIC_DATA], [G…" at bounding box center [71, 122] width 142 height 147
click at [41, 111] on div "Location Inclusions: [GEOGRAPHIC_DATA], [GEOGRAPHIC_DATA] [GEOGRAPHIC_DATA], [G…" at bounding box center [71, 122] width 142 height 147
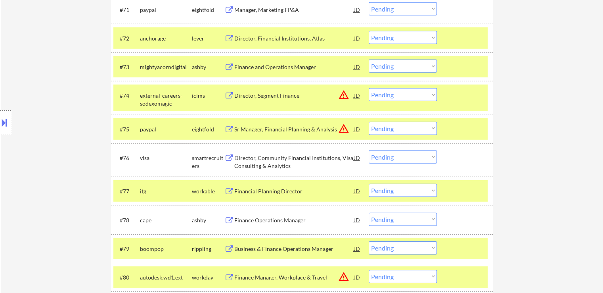
click at [41, 111] on div "Location Inclusions: [GEOGRAPHIC_DATA], [GEOGRAPHIC_DATA] [GEOGRAPHIC_DATA], [G…" at bounding box center [71, 122] width 142 height 147
click at [39, 109] on div "Location Inclusions: [GEOGRAPHIC_DATA], [GEOGRAPHIC_DATA] [GEOGRAPHIC_DATA], [G…" at bounding box center [71, 122] width 142 height 147
click at [38, 109] on div "Location Inclusions: [GEOGRAPHIC_DATA], [GEOGRAPHIC_DATA] [GEOGRAPHIC_DATA], [G…" at bounding box center [71, 122] width 142 height 147
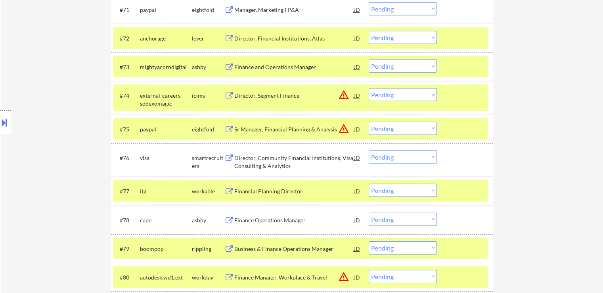
click at [38, 109] on div "Location Inclusions: [GEOGRAPHIC_DATA], [GEOGRAPHIC_DATA] [GEOGRAPHIC_DATA], [G…" at bounding box center [71, 122] width 142 height 147
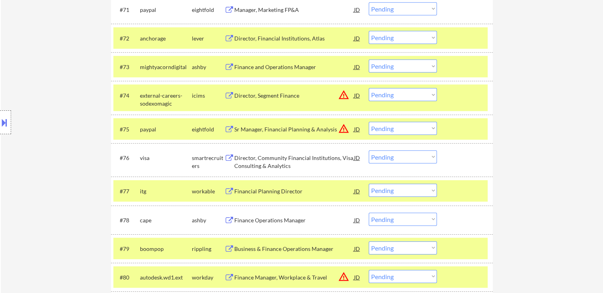
click at [38, 109] on div "Location Inclusions: [GEOGRAPHIC_DATA], [GEOGRAPHIC_DATA] [GEOGRAPHIC_DATA], [G…" at bounding box center [71, 122] width 142 height 147
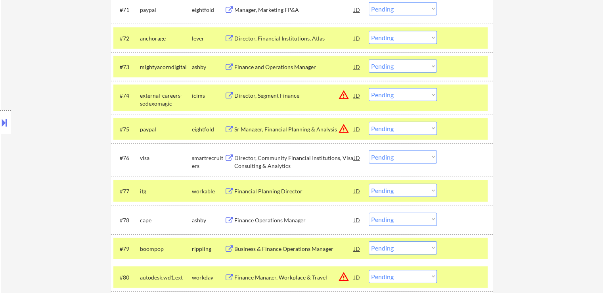
click at [38, 109] on div "Location Inclusions: [GEOGRAPHIC_DATA], [GEOGRAPHIC_DATA] [GEOGRAPHIC_DATA], [G…" at bounding box center [71, 122] width 142 height 147
click at [38, 108] on div "Location Inclusions: [GEOGRAPHIC_DATA], [GEOGRAPHIC_DATA] [GEOGRAPHIC_DATA], [G…" at bounding box center [71, 122] width 142 height 147
click at [20, 106] on div "Location Inclusions: [GEOGRAPHIC_DATA], [GEOGRAPHIC_DATA] [GEOGRAPHIC_DATA], [G…" at bounding box center [71, 122] width 142 height 147
click at [395, 156] on select "Choose an option... Pending Applied Excluded (Questions) Excluded (Expired) Exc…" at bounding box center [403, 156] width 68 height 13
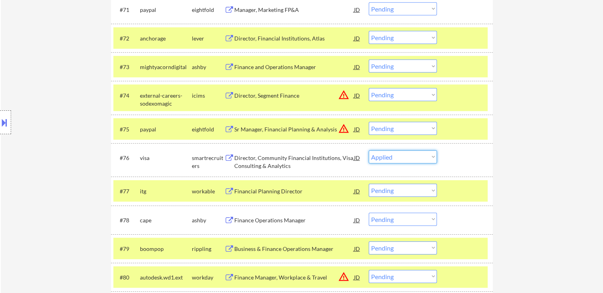
click at [369, 150] on select "Choose an option... Pending Applied Excluded (Questions) Excluded (Expired) Exc…" at bounding box center [403, 156] width 68 height 13
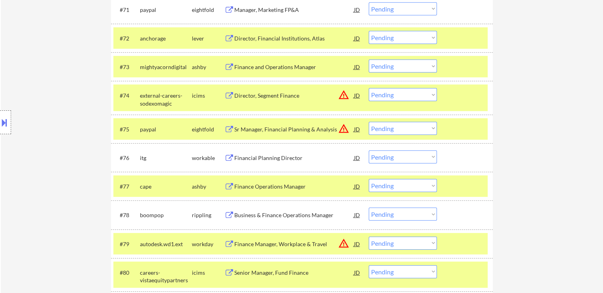
drag, startPoint x: 391, startPoint y: 156, endPoint x: 390, endPoint y: 163, distance: 6.8
click at [391, 156] on select "Choose an option... Pending Applied Excluded (Questions) Excluded (Expired) Exc…" at bounding box center [403, 156] width 68 height 13
click at [369, 150] on select "Choose an option... Pending Applied Excluded (Questions) Excluded (Expired) Exc…" at bounding box center [403, 156] width 68 height 13
select select ""pending""
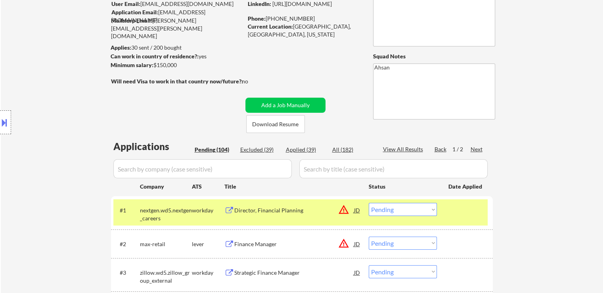
scroll to position [79, 0]
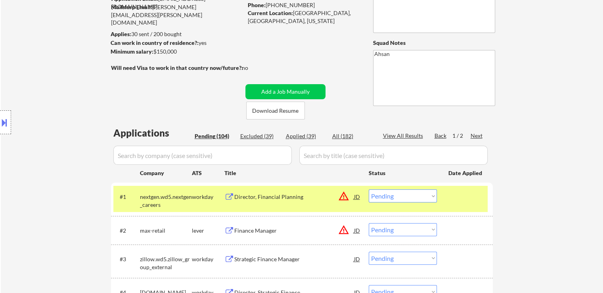
drag, startPoint x: 55, startPoint y: 79, endPoint x: 172, endPoint y: 86, distance: 117.6
click at [55, 79] on div "Location Inclusions: [GEOGRAPHIC_DATA], [GEOGRAPHIC_DATA] [GEOGRAPHIC_DATA], [G…" at bounding box center [71, 122] width 142 height 147
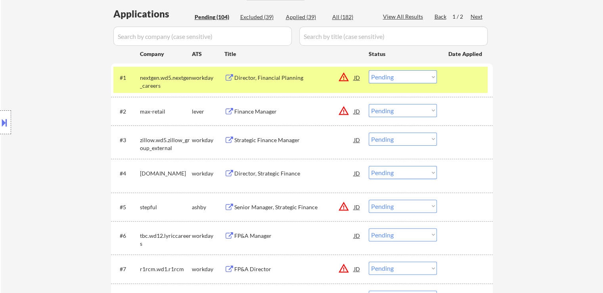
click at [69, 102] on div "Location Inclusions: [GEOGRAPHIC_DATA], [GEOGRAPHIC_DATA] [GEOGRAPHIC_DATA], [G…" at bounding box center [71, 122] width 142 height 147
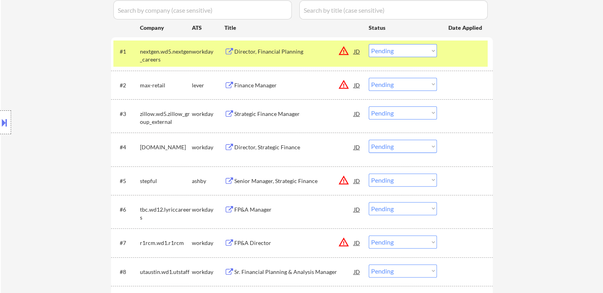
scroll to position [238, 0]
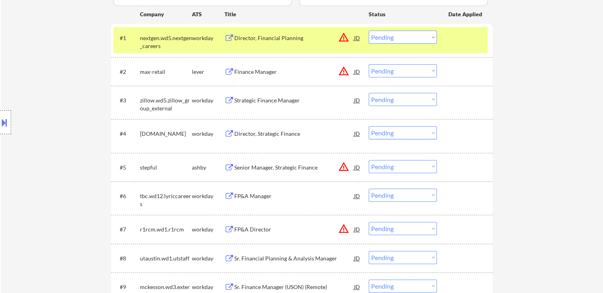
click at [347, 73] on button "warning_amber" at bounding box center [343, 70] width 11 height 11
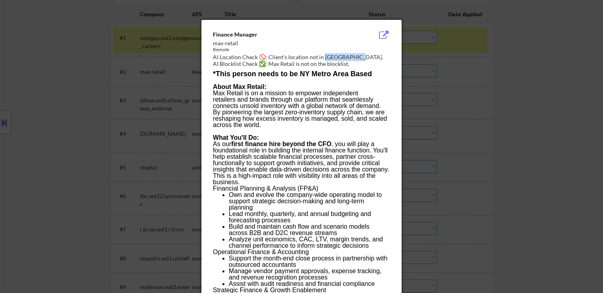
drag, startPoint x: 357, startPoint y: 58, endPoint x: 322, endPoint y: 57, distance: 34.5
click at [322, 57] on div "AI Location Check 🚫: Client's location not in [GEOGRAPHIC_DATA]." at bounding box center [303, 57] width 180 height 8
click at [581, 76] on div at bounding box center [301, 146] width 603 height 293
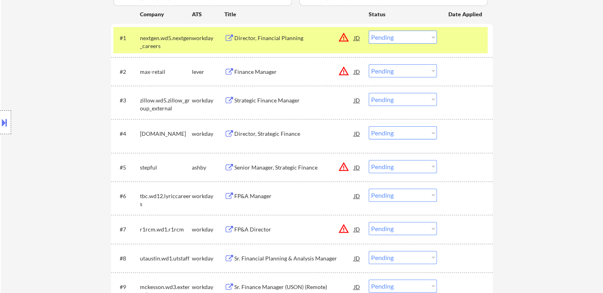
click at [236, 77] on div "Finance Manager" at bounding box center [294, 71] width 120 height 14
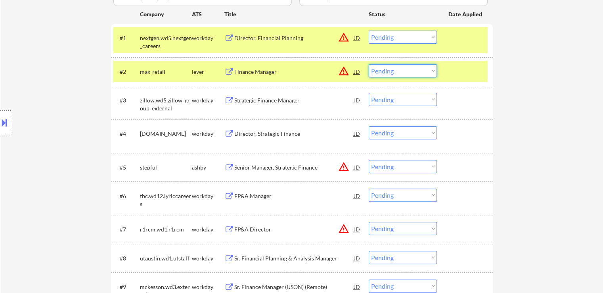
click at [392, 75] on select "Choose an option... Pending Applied Excluded (Questions) Excluded (Expired) Exc…" at bounding box center [403, 70] width 68 height 13
click at [369, 64] on select "Choose an option... Pending Applied Excluded (Questions) Excluded (Expired) Exc…" at bounding box center [403, 70] width 68 height 13
select select ""pending""
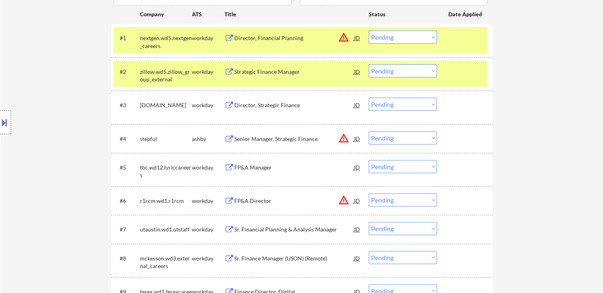
click at [471, 71] on div at bounding box center [466, 71] width 35 height 14
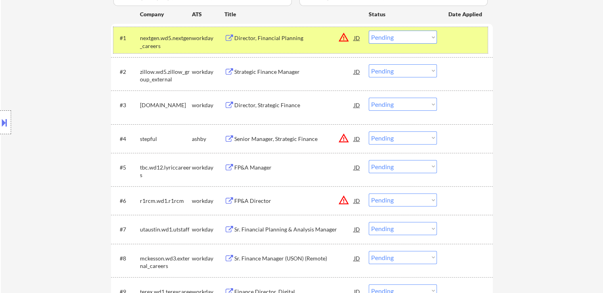
click at [468, 53] on div "#1 nextgen.wd5.nextgen_careers workday Director, Financial Planning JD warning_…" at bounding box center [300, 40] width 374 height 26
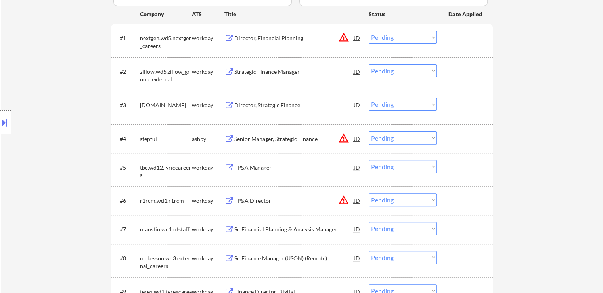
click at [273, 33] on div "Director, Financial Planning" at bounding box center [294, 38] width 120 height 14
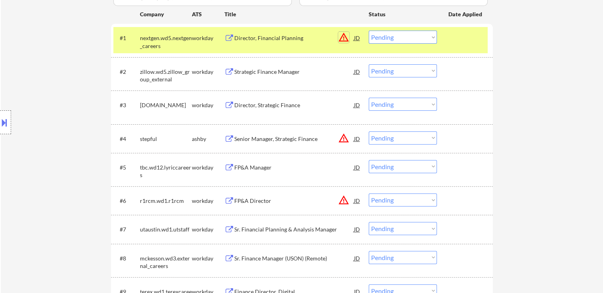
click at [343, 38] on button "warning_amber" at bounding box center [343, 37] width 11 height 11
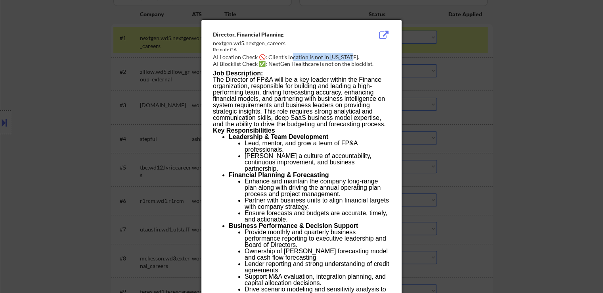
drag, startPoint x: 352, startPoint y: 58, endPoint x: 292, endPoint y: 58, distance: 59.9
click at [292, 58] on div "AI Location Check 🚫: Client's location is not in [US_STATE]." at bounding box center [303, 57] width 180 height 8
click at [73, 98] on div at bounding box center [301, 146] width 603 height 293
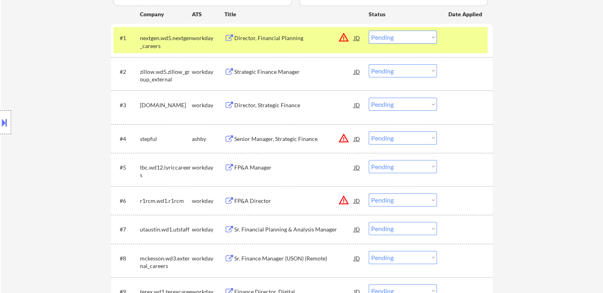
click at [0, 127] on button at bounding box center [4, 122] width 9 height 13
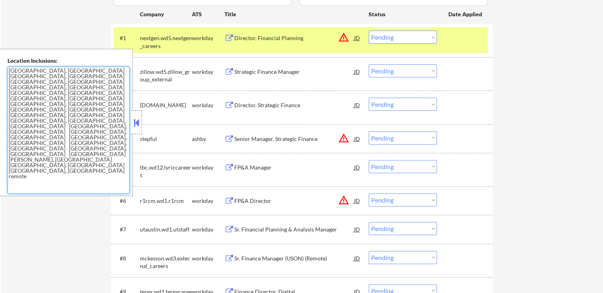
click at [0, 78] on div "Location Inclusions: [GEOGRAPHIC_DATA], [GEOGRAPHIC_DATA] [GEOGRAPHIC_DATA], [G…" at bounding box center [66, 122] width 133 height 147
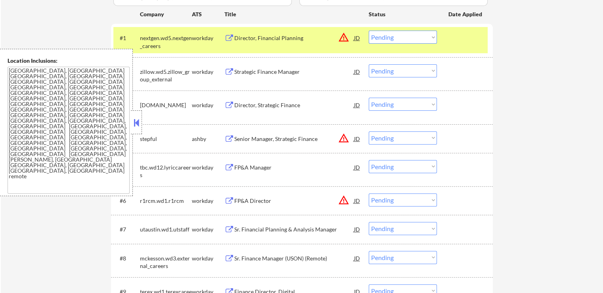
click at [393, 29] on div "#1 nextgen.wd5.nextgen_careers workday Director, Financial Planning JD warning_…" at bounding box center [300, 40] width 374 height 26
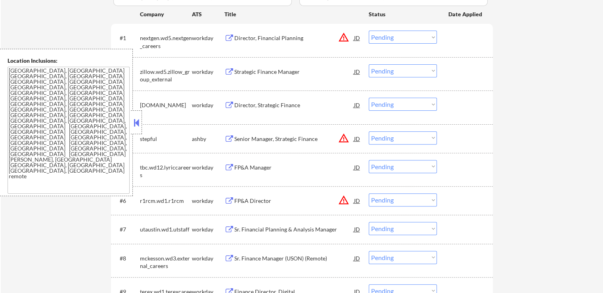
drag, startPoint x: 394, startPoint y: 34, endPoint x: 394, endPoint y: 41, distance: 7.2
click at [394, 34] on select "Choose an option... Pending Applied Excluded (Questions) Excluded (Expired) Exc…" at bounding box center [403, 37] width 68 height 13
click at [369, 31] on select "Choose an option... Pending Applied Excluded (Questions) Excluded (Expired) Exc…" at bounding box center [403, 37] width 68 height 13
click at [139, 126] on button at bounding box center [136, 123] width 9 height 12
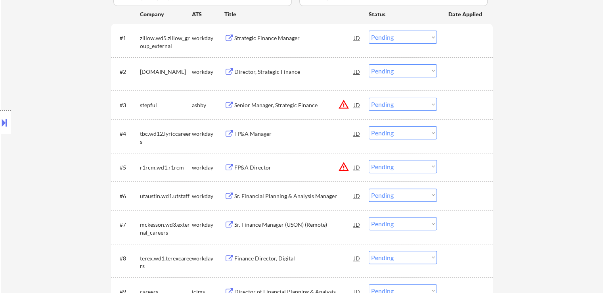
click at [262, 40] on div "Strategic Finance Manager" at bounding box center [294, 38] width 120 height 8
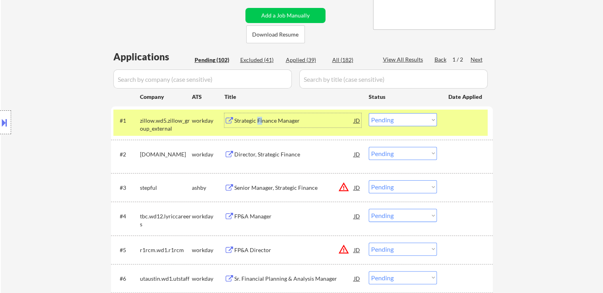
scroll to position [119, 0]
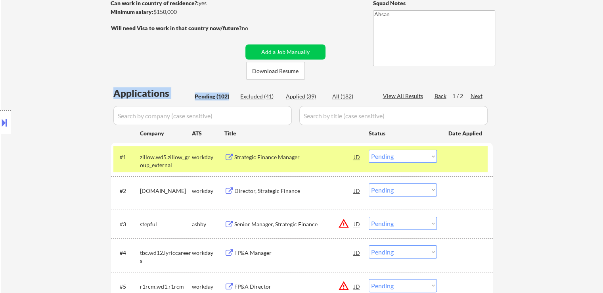
drag, startPoint x: 193, startPoint y: 91, endPoint x: 232, endPoint y: 97, distance: 39.3
click at [232, 97] on div "Pending (102)" at bounding box center [215, 96] width 40 height 8
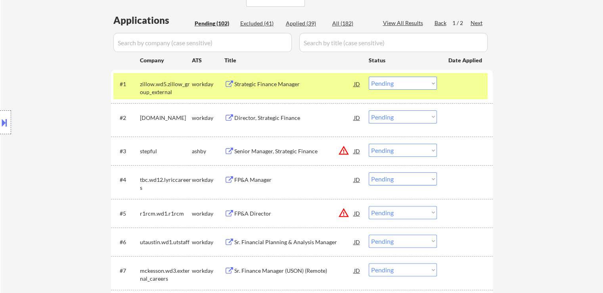
scroll to position [238, 0]
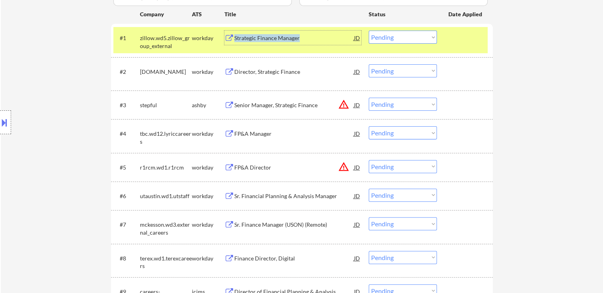
drag, startPoint x: 308, startPoint y: 38, endPoint x: 234, endPoint y: 41, distance: 73.8
click at [234, 41] on div "Strategic Finance Manager JD warning_amber" at bounding box center [293, 38] width 137 height 14
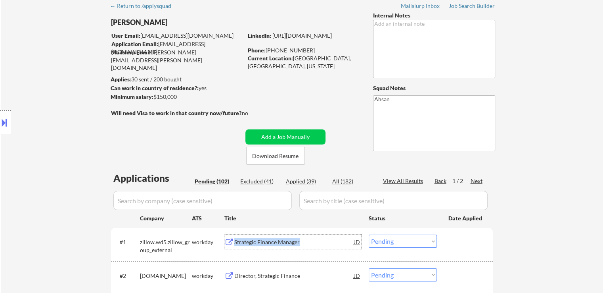
scroll to position [0, 0]
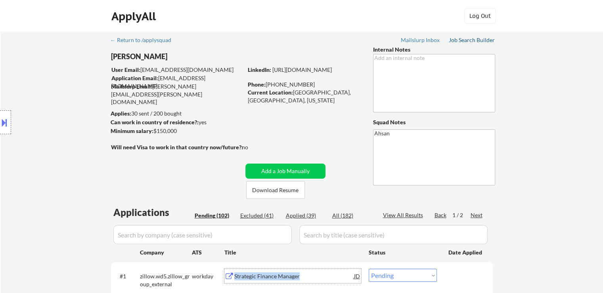
click at [482, 40] on div "Job Search Builder" at bounding box center [472, 40] width 46 height 6
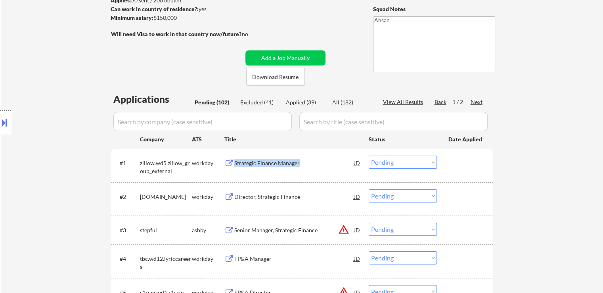
scroll to position [159, 0]
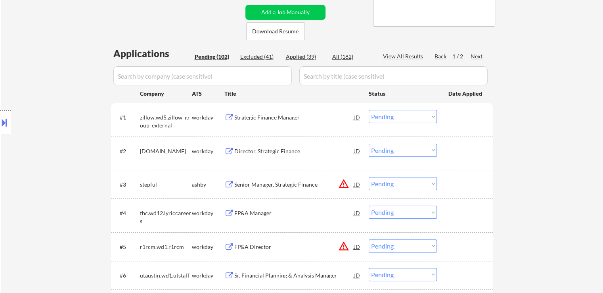
click at [70, 124] on div "Location Inclusions: [GEOGRAPHIC_DATA], [GEOGRAPHIC_DATA] [GEOGRAPHIC_DATA], [G…" at bounding box center [71, 122] width 142 height 147
click at [261, 118] on div "Strategic Finance Manager" at bounding box center [294, 117] width 120 height 8
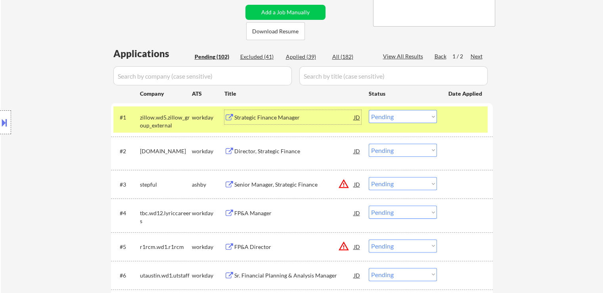
click at [393, 116] on select "Choose an option... Pending Applied Excluded (Questions) Excluded (Expired) Exc…" at bounding box center [403, 116] width 68 height 13
click at [409, 117] on select "Choose an option... Pending Applied Excluded (Questions) Excluded (Expired) Exc…" at bounding box center [403, 116] width 68 height 13
click at [369, 110] on select "Choose an option... Pending Applied Excluded (Questions) Excluded (Expired) Exc…" at bounding box center [403, 116] width 68 height 13
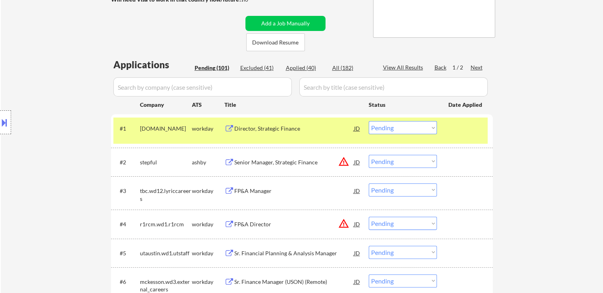
scroll to position [0, 0]
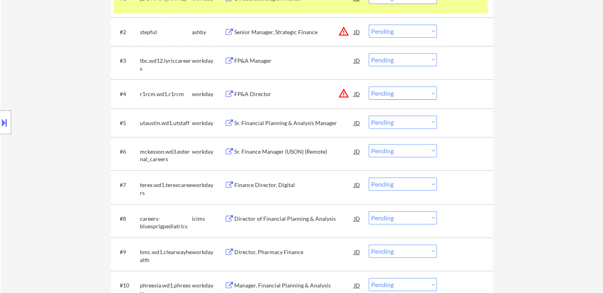
drag, startPoint x: 555, startPoint y: 94, endPoint x: 398, endPoint y: 142, distance: 164.5
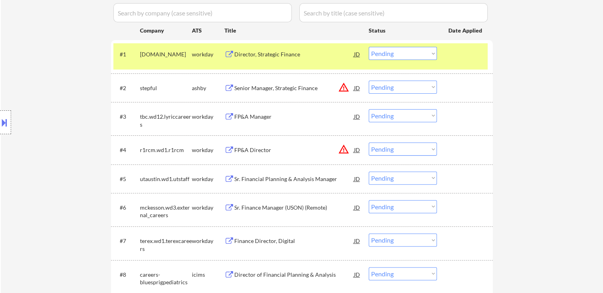
scroll to position [198, 0]
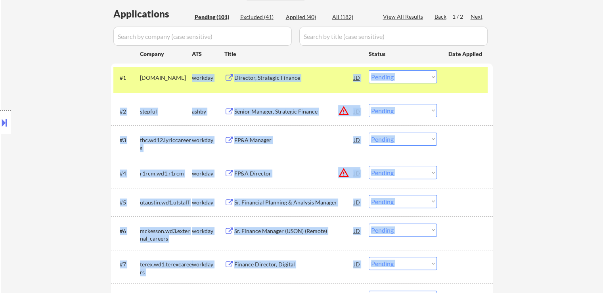
drag, startPoint x: 129, startPoint y: 73, endPoint x: 174, endPoint y: 76, distance: 45.3
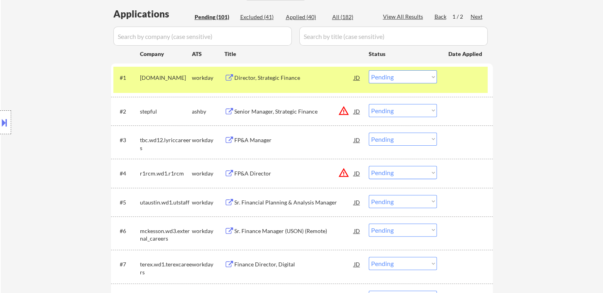
drag, startPoint x: 263, startPoint y: 81, endPoint x: 231, endPoint y: 85, distance: 32.8
click at [231, 85] on div "#1 [DOMAIN_NAME] workday Director, Strategic Finance JD warning_amber Choose an…" at bounding box center [300, 80] width 374 height 26
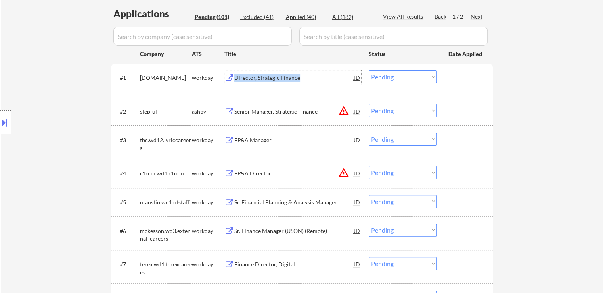
click at [269, 78] on div "Director, Strategic Finance" at bounding box center [294, 78] width 120 height 8
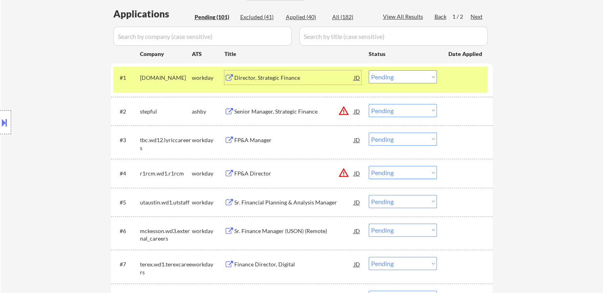
drag, startPoint x: 0, startPoint y: 130, endPoint x: 33, endPoint y: 188, distance: 66.1
click at [0, 130] on div at bounding box center [5, 122] width 11 height 24
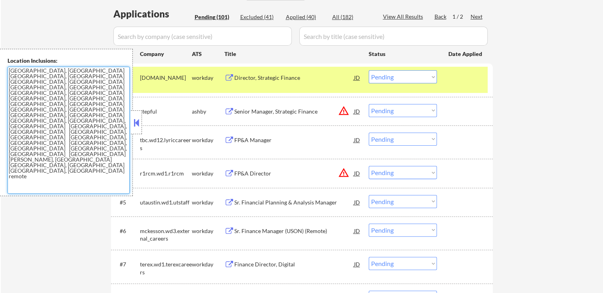
drag, startPoint x: 90, startPoint y: 100, endPoint x: 0, endPoint y: 63, distance: 97.7
click at [0, 63] on div "Location Inclusions: [GEOGRAPHIC_DATA], [GEOGRAPHIC_DATA] [GEOGRAPHIC_DATA], [G…" at bounding box center [66, 122] width 133 height 147
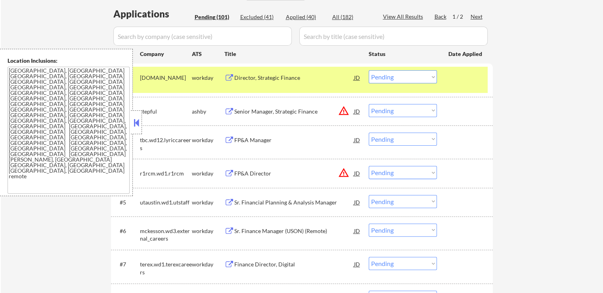
click at [129, 107] on div "Location Inclusions: [GEOGRAPHIC_DATA], [GEOGRAPHIC_DATA] [GEOGRAPHIC_DATA], [G…" at bounding box center [66, 122] width 133 height 147
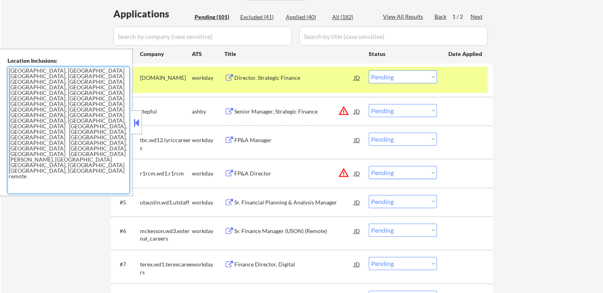
drag, startPoint x: 119, startPoint y: 103, endPoint x: 29, endPoint y: 104, distance: 90.0
click at [30, 81] on textarea "[GEOGRAPHIC_DATA], [GEOGRAPHIC_DATA] [GEOGRAPHIC_DATA], [GEOGRAPHIC_DATA] [GEOG…" at bounding box center [69, 130] width 122 height 127
click at [31, 107] on textarea "[GEOGRAPHIC_DATA], [GEOGRAPHIC_DATA] [GEOGRAPHIC_DATA], [GEOGRAPHIC_DATA] [GEOG…" at bounding box center [69, 130] width 122 height 127
click at [122, 104] on textarea "[GEOGRAPHIC_DATA], [GEOGRAPHIC_DATA] [GEOGRAPHIC_DATA], [GEOGRAPHIC_DATA] [GEOG…" at bounding box center [69, 130] width 122 height 127
drag, startPoint x: 115, startPoint y: 100, endPoint x: 0, endPoint y: 63, distance: 121.2
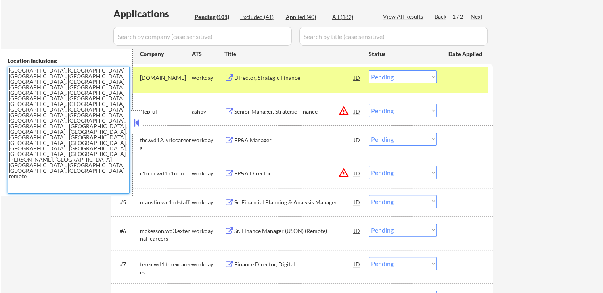
click at [0, 63] on div "Location Inclusions: [GEOGRAPHIC_DATA], [GEOGRAPHIC_DATA] [GEOGRAPHIC_DATA], [G…" at bounding box center [66, 122] width 133 height 147
click at [102, 111] on textarea "[GEOGRAPHIC_DATA], [GEOGRAPHIC_DATA] [GEOGRAPHIC_DATA], [GEOGRAPHIC_DATA] [GEOG…" at bounding box center [69, 130] width 122 height 127
drag, startPoint x: 98, startPoint y: 100, endPoint x: 129, endPoint y: 102, distance: 30.2
click at [129, 102] on textarea "[GEOGRAPHIC_DATA], [GEOGRAPHIC_DATA] [GEOGRAPHIC_DATA], [GEOGRAPHIC_DATA] [GEOG…" at bounding box center [69, 130] width 122 height 127
click at [70, 140] on textarea "[GEOGRAPHIC_DATA], [GEOGRAPHIC_DATA] [GEOGRAPHIC_DATA], [GEOGRAPHIC_DATA] [GEOG…" at bounding box center [69, 130] width 122 height 127
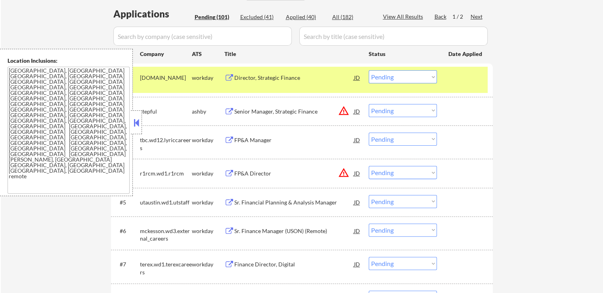
click at [137, 126] on button at bounding box center [136, 123] width 9 height 12
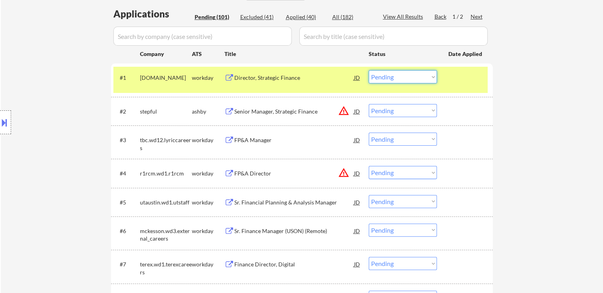
drag, startPoint x: 406, startPoint y: 79, endPoint x: 414, endPoint y: 189, distance: 110.9
click at [407, 80] on select "Choose an option... Pending Applied Excluded (Questions) Excluded (Expired) Exc…" at bounding box center [403, 76] width 68 height 13
click at [369, 70] on select "Choose an option... Pending Applied Excluded (Questions) Excluded (Expired) Exc…" at bounding box center [403, 76] width 68 height 13
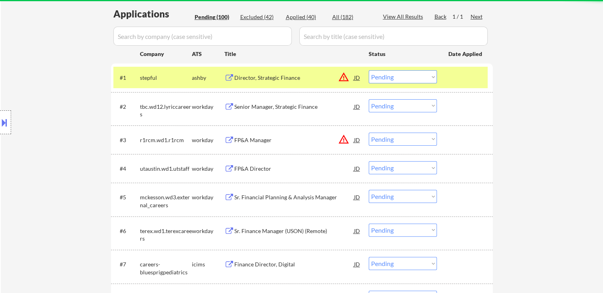
click at [343, 77] on button "warning_amber" at bounding box center [343, 76] width 11 height 11
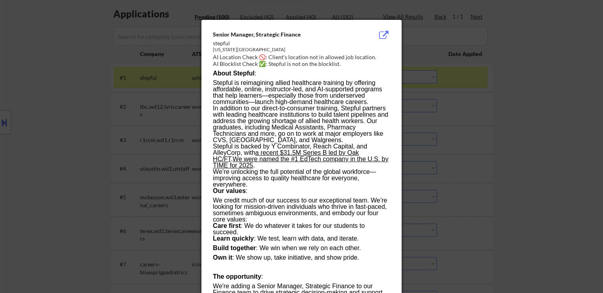
click at [529, 84] on div at bounding box center [301, 146] width 603 height 293
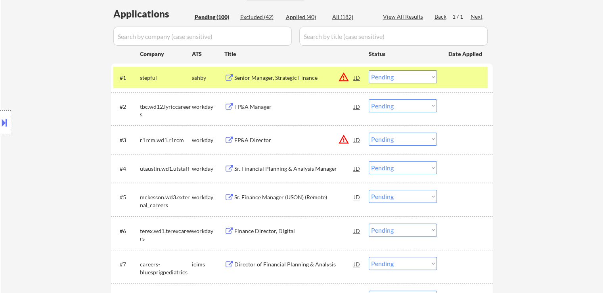
click at [345, 78] on button "warning_amber" at bounding box center [343, 76] width 11 height 11
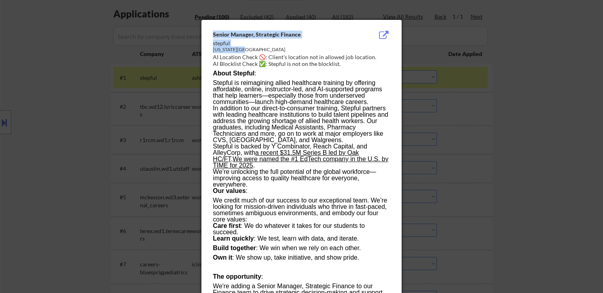
drag, startPoint x: 385, startPoint y: 51, endPoint x: 272, endPoint y: 55, distance: 113.5
click at [272, 55] on div "Senior Manager, Strategic Finance stepful [US_STATE][GEOGRAPHIC_DATA] AI Locati…" at bounding box center [303, 50] width 180 height 38
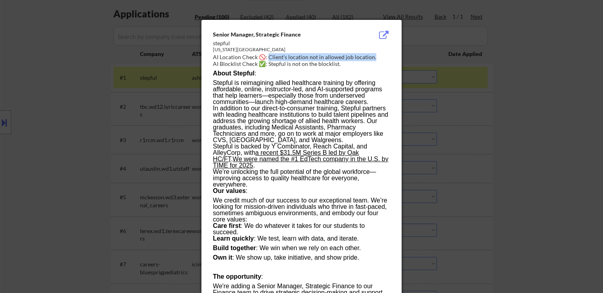
drag, startPoint x: 269, startPoint y: 56, endPoint x: 376, endPoint y: 58, distance: 107.1
click at [376, 58] on div "AI Location Check 🚫: Client's location not in allowed job location." at bounding box center [303, 57] width 180 height 8
click at [530, 94] on div at bounding box center [301, 146] width 603 height 293
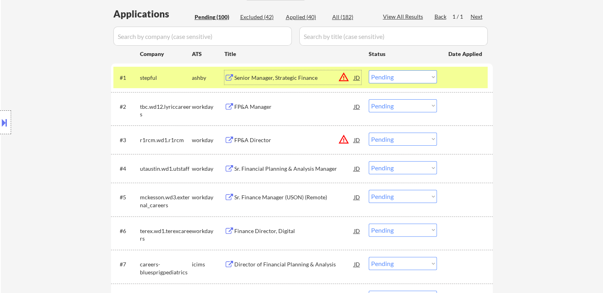
click at [268, 79] on div "Senior Manager, Strategic Finance" at bounding box center [294, 78] width 120 height 8
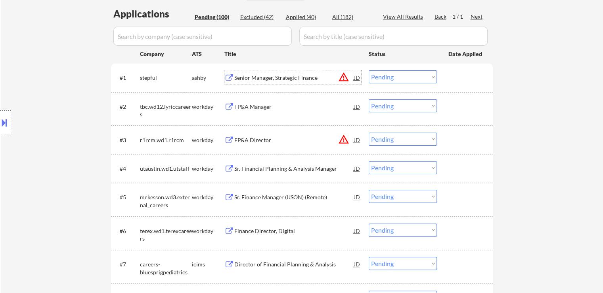
click at [4, 110] on div at bounding box center [5, 122] width 11 height 24
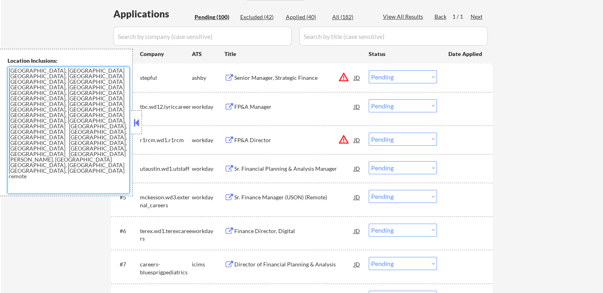
drag, startPoint x: 116, startPoint y: 98, endPoint x: 0, endPoint y: 65, distance: 120.8
click at [0, 65] on div "Location Inclusions: [GEOGRAPHIC_DATA], [GEOGRAPHIC_DATA] [GEOGRAPHIC_DATA], [G…" at bounding box center [66, 122] width 133 height 147
click at [393, 81] on select "Choose an option... Pending Applied Excluded (Questions) Excluded (Expired) Exc…" at bounding box center [403, 76] width 68 height 13
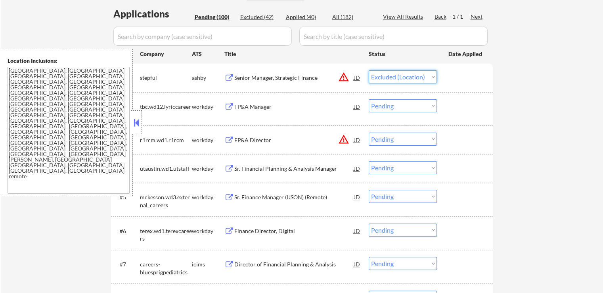
click at [369, 70] on select "Choose an option... Pending Applied Excluded (Questions) Excluded (Expired) Exc…" at bounding box center [403, 76] width 68 height 13
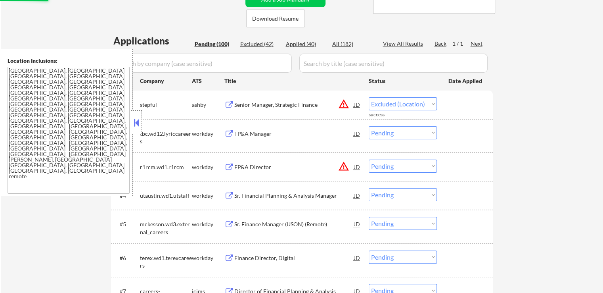
scroll to position [159, 0]
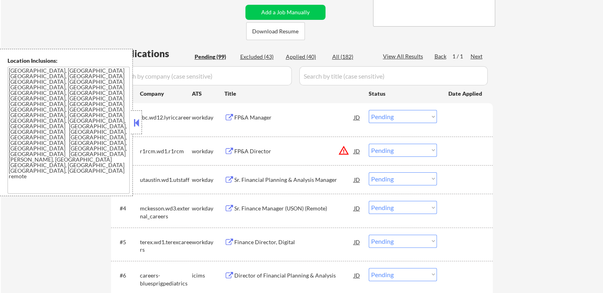
click at [138, 128] on button at bounding box center [136, 123] width 9 height 12
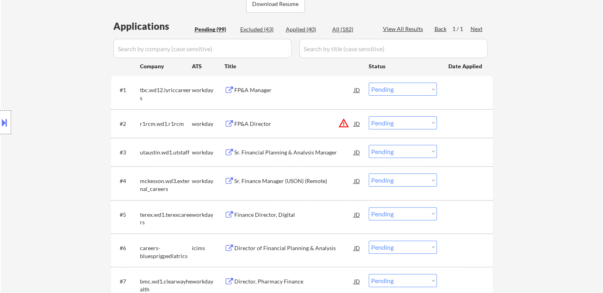
scroll to position [198, 0]
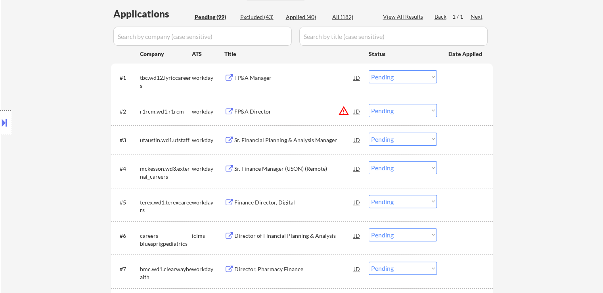
click at [117, 75] on div "Location Inclusions: [GEOGRAPHIC_DATA], [GEOGRAPHIC_DATA] [GEOGRAPHIC_DATA], [G…" at bounding box center [71, 122] width 142 height 147
click at [239, 75] on div "FP&A Manager" at bounding box center [294, 78] width 120 height 8
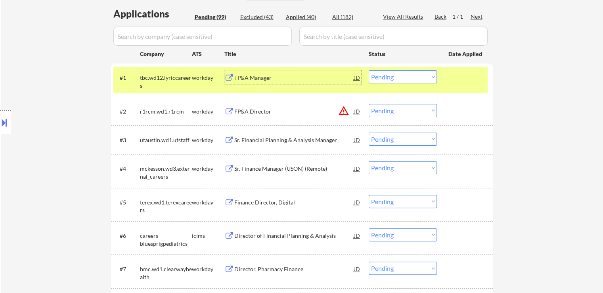
click at [246, 76] on div "FP&A Manager" at bounding box center [294, 78] width 120 height 8
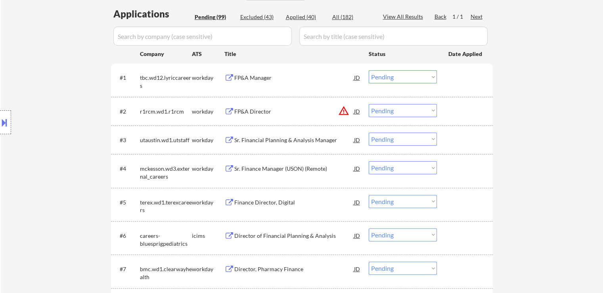
click at [414, 77] on select "Choose an option... Pending Applied Excluded (Questions) Excluded (Expired) Exc…" at bounding box center [403, 76] width 68 height 13
click at [369, 70] on select "Choose an option... Pending Applied Excluded (Questions) Excluded (Expired) Exc…" at bounding box center [403, 76] width 68 height 13
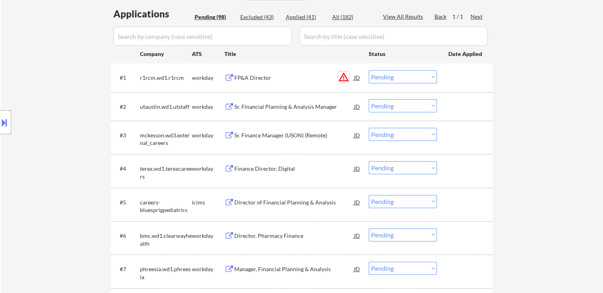
click at [343, 78] on button "warning_amber" at bounding box center [343, 76] width 11 height 11
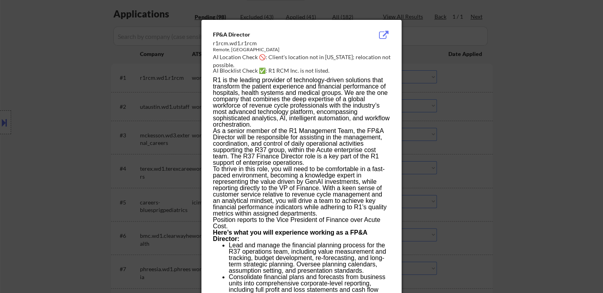
click at [512, 87] on div at bounding box center [301, 146] width 603 height 293
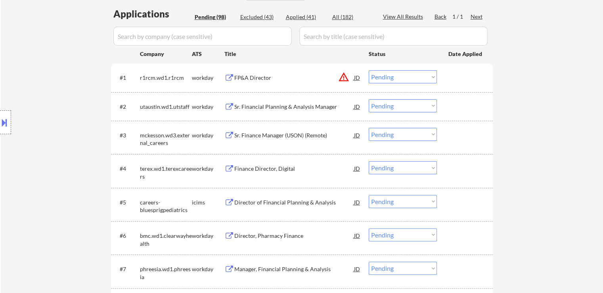
click at [260, 79] on div "FP&A Director" at bounding box center [294, 78] width 120 height 8
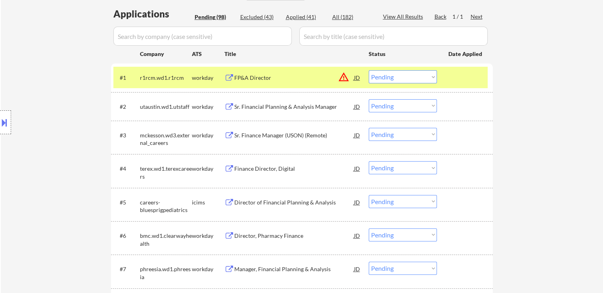
click at [393, 82] on select "Choose an option... Pending Applied Excluded (Questions) Excluded (Expired) Exc…" at bounding box center [403, 76] width 68 height 13
click at [399, 79] on select "Choose an option... Pending Applied Excluded (Questions) Excluded (Expired) Exc…" at bounding box center [403, 76] width 68 height 13
click at [369, 70] on select "Choose an option... Pending Applied Excluded (Questions) Excluded (Expired) Exc…" at bounding box center [403, 76] width 68 height 13
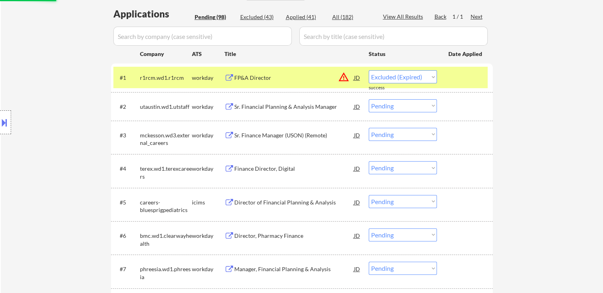
select select ""pending""
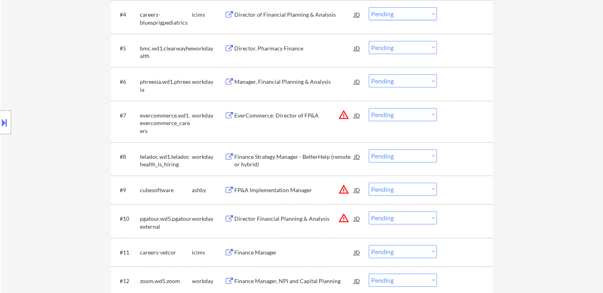
scroll to position [516, 0]
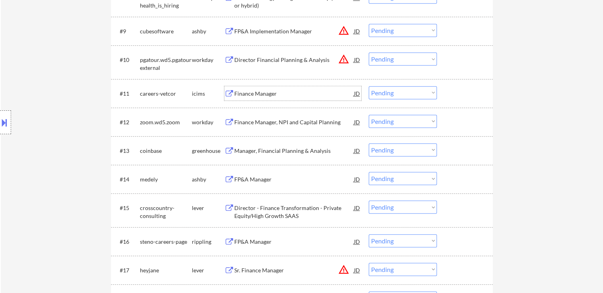
click at [261, 95] on div "Finance Manager" at bounding box center [294, 94] width 120 height 8
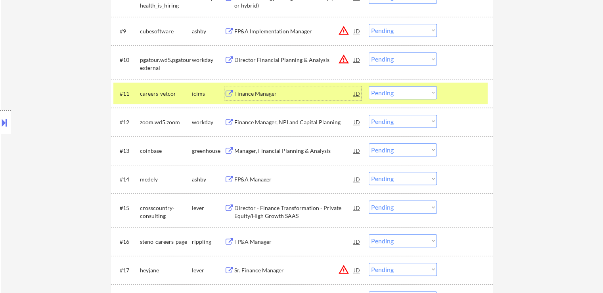
click at [311, 148] on div "Manager, Financial Planning & Analysis" at bounding box center [294, 151] width 120 height 8
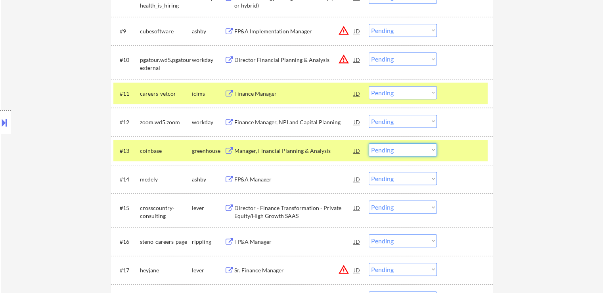
drag, startPoint x: 376, startPoint y: 148, endPoint x: 385, endPoint y: 152, distance: 9.3
click at [376, 148] on select "Choose an option... Pending Applied Excluded (Questions) Excluded (Expired) Exc…" at bounding box center [403, 149] width 68 height 13
click at [369, 143] on select "Choose an option... Pending Applied Excluded (Questions) Excluded (Expired) Exc…" at bounding box center [403, 149] width 68 height 13
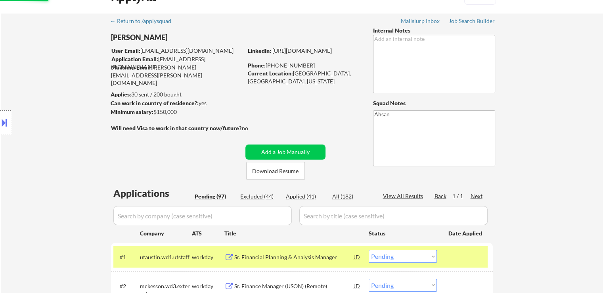
scroll to position [0, 0]
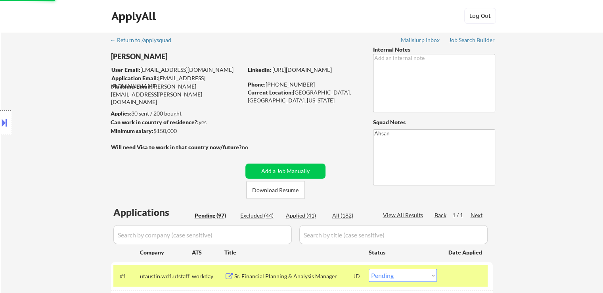
select select ""pending""
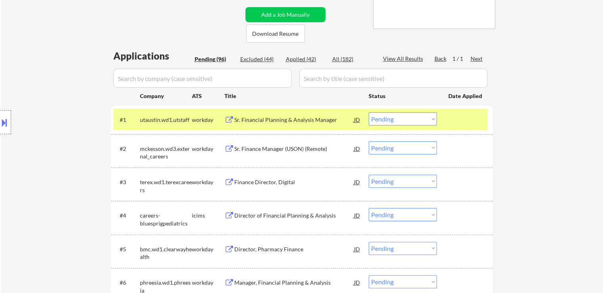
scroll to position [238, 0]
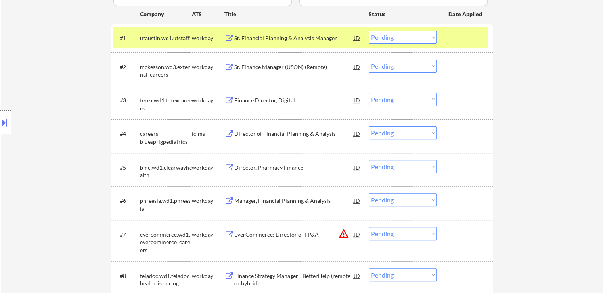
click at [83, 84] on div "Location Inclusions: [GEOGRAPHIC_DATA], [GEOGRAPHIC_DATA] [GEOGRAPHIC_DATA], [G…" at bounding box center [71, 122] width 142 height 147
click at [269, 39] on div "Sr. Financial Planning & Analysis Manager" at bounding box center [294, 38] width 120 height 8
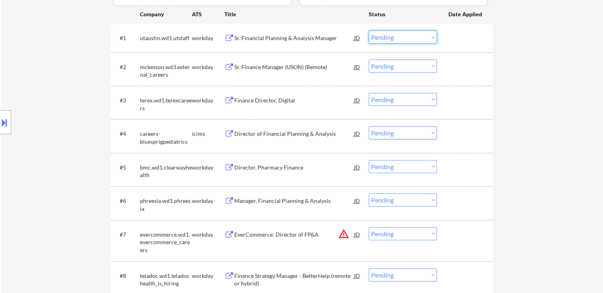
click at [403, 42] on select "Choose an option... Pending Applied Excluded (Questions) Excluded (Expired) Exc…" at bounding box center [403, 37] width 68 height 13
click at [369, 31] on select "Choose an option... Pending Applied Excluded (Questions) Excluded (Expired) Exc…" at bounding box center [403, 37] width 68 height 13
select select ""pending""
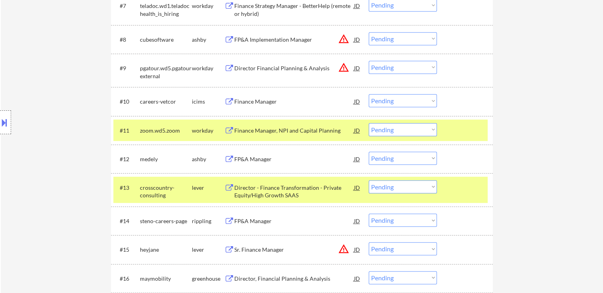
scroll to position [516, 0]
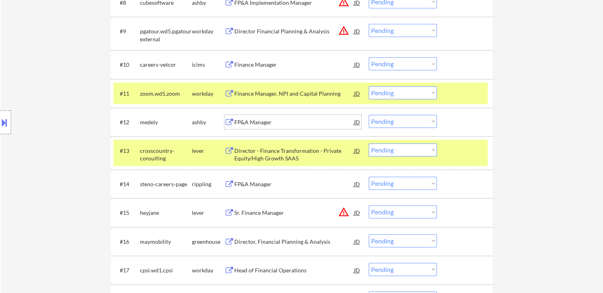
click at [257, 127] on div "FP&A Manager" at bounding box center [294, 122] width 120 height 14
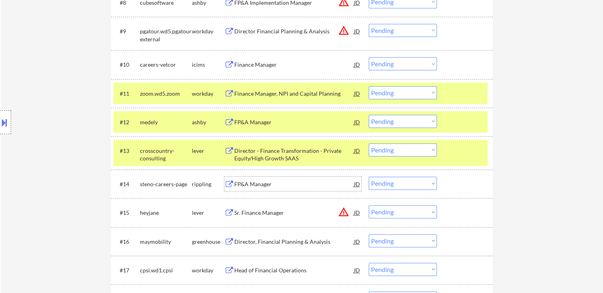
click at [248, 187] on div "FP&A Manager" at bounding box center [294, 184] width 120 height 8
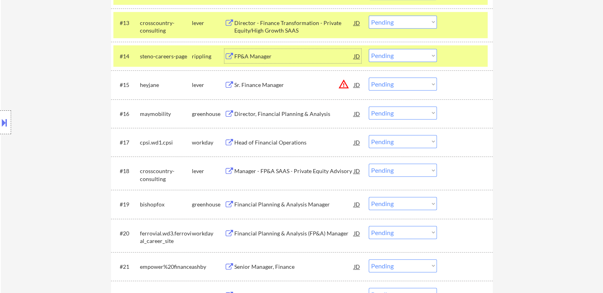
scroll to position [674, 0]
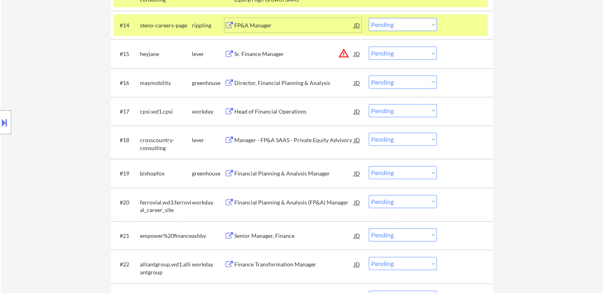
click at [251, 53] on div "Sr. Finance Manager" at bounding box center [294, 54] width 120 height 8
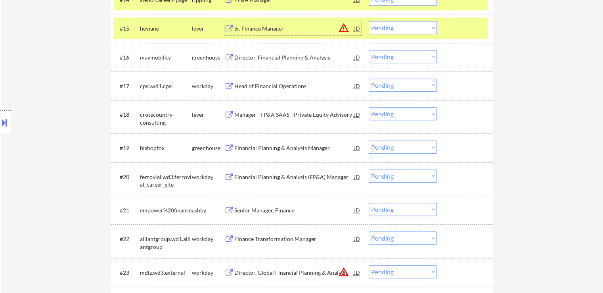
scroll to position [714, 0]
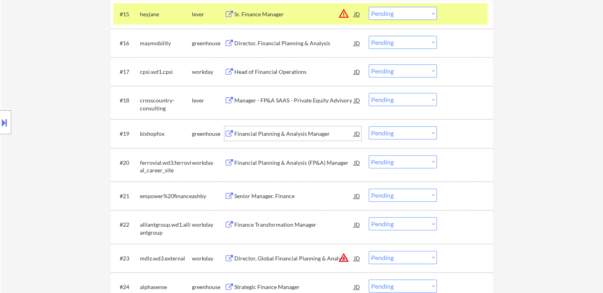
click at [272, 134] on div "Financial Planning & Analysis Manager" at bounding box center [294, 134] width 120 height 8
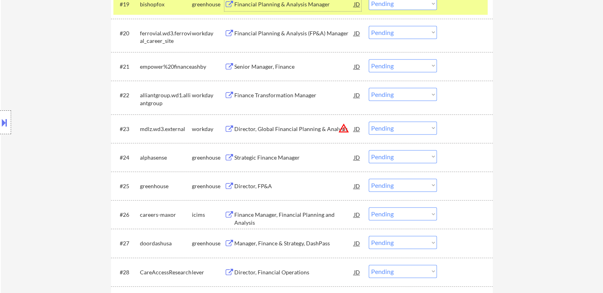
scroll to position [873, 0]
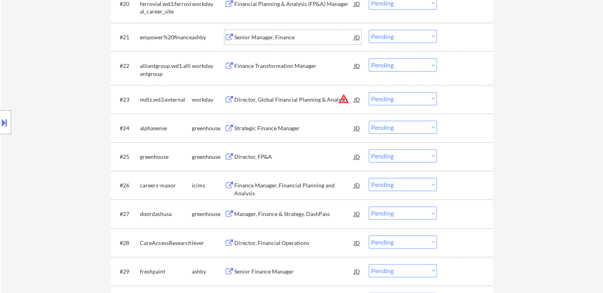
click at [263, 37] on div "Senior Manager, Finance" at bounding box center [294, 37] width 120 height 8
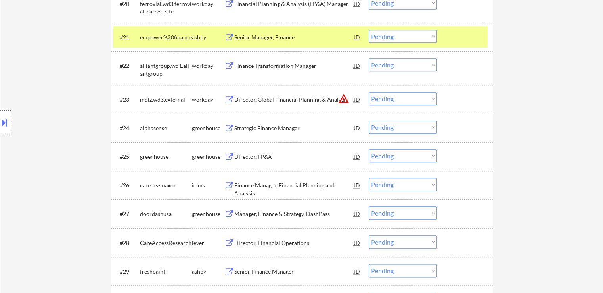
click at [16, 125] on div "Location Inclusions: [GEOGRAPHIC_DATA], [GEOGRAPHIC_DATA] [GEOGRAPHIC_DATA], [G…" at bounding box center [71, 122] width 142 height 147
click at [7, 127] on button at bounding box center [4, 122] width 9 height 13
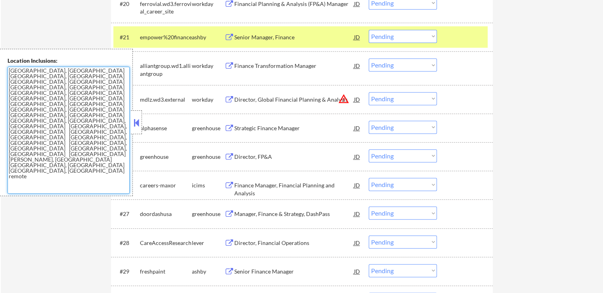
drag, startPoint x: 102, startPoint y: 98, endPoint x: 0, endPoint y: 54, distance: 111.0
click at [0, 54] on div "Location Inclusions: [GEOGRAPHIC_DATA], [GEOGRAPHIC_DATA] [GEOGRAPHIC_DATA], [G…" at bounding box center [66, 122] width 133 height 147
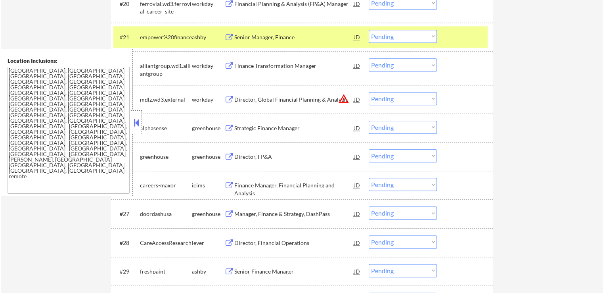
click at [140, 120] on button at bounding box center [136, 123] width 9 height 12
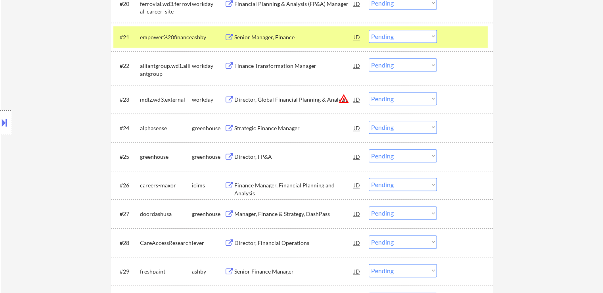
scroll to position [582, 0]
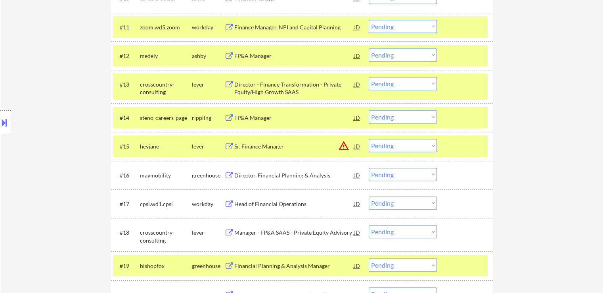
drag, startPoint x: 405, startPoint y: 143, endPoint x: 401, endPoint y: 151, distance: 8.7
click at [405, 143] on select "Choose an option... Pending Applied Excluded (Questions) Excluded (Expired) Exc…" at bounding box center [403, 145] width 68 height 13
click at [369, 139] on select "Choose an option... Pending Applied Excluded (Questions) Excluded (Expired) Exc…" at bounding box center [403, 145] width 68 height 13
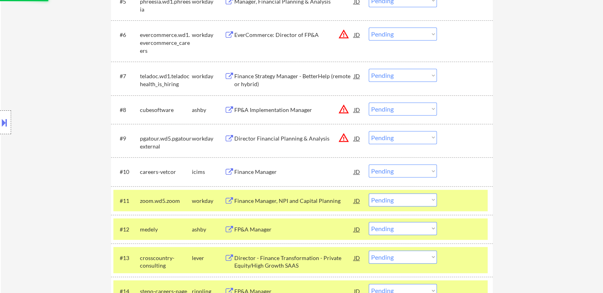
scroll to position [344, 0]
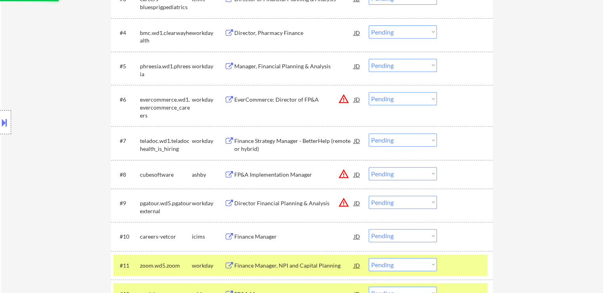
select select ""pending""
click at [19, 91] on div "Location Inclusions: [GEOGRAPHIC_DATA], [GEOGRAPHIC_DATA] [GEOGRAPHIC_DATA], [G…" at bounding box center [71, 122] width 142 height 147
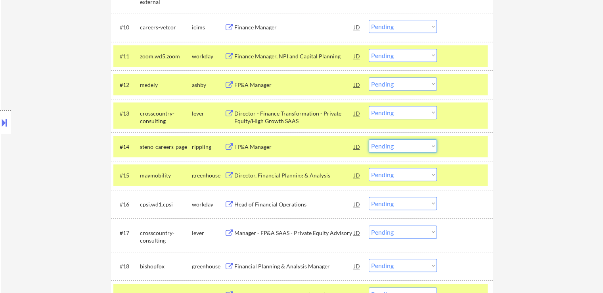
click at [387, 150] on select "Choose an option... Pending Applied Excluded (Questions) Excluded (Expired) Exc…" at bounding box center [403, 145] width 68 height 13
click at [369, 139] on select "Choose an option... Pending Applied Excluded (Questions) Excluded (Expired) Exc…" at bounding box center [403, 145] width 68 height 13
select select ""pending""
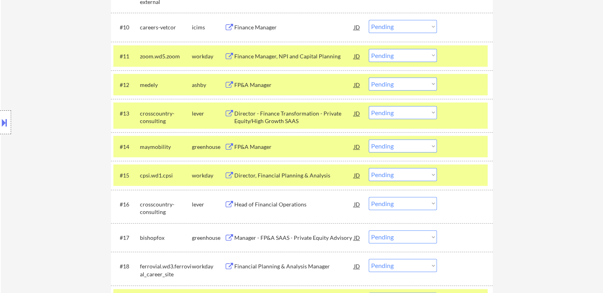
click at [75, 63] on div "Location Inclusions: [GEOGRAPHIC_DATA], [GEOGRAPHIC_DATA] [GEOGRAPHIC_DATA], [G…" at bounding box center [71, 122] width 142 height 147
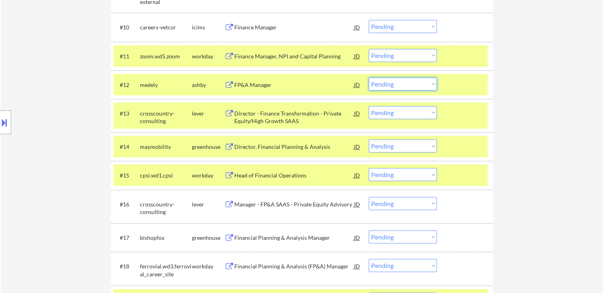
click at [392, 88] on select "Choose an option... Pending Applied Excluded (Questions) Excluded (Expired) Exc…" at bounding box center [403, 83] width 68 height 13
click at [369, 77] on select "Choose an option... Pending Applied Excluded (Questions) Excluded (Expired) Exc…" at bounding box center [403, 83] width 68 height 13
select select ""pending""
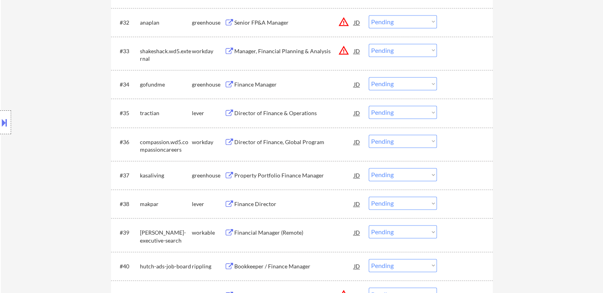
scroll to position [1227, 0]
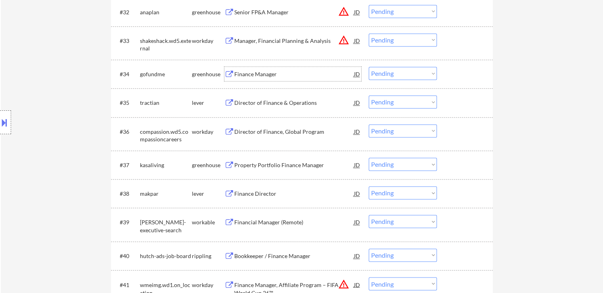
click at [261, 75] on div "Finance Manager" at bounding box center [294, 74] width 120 height 8
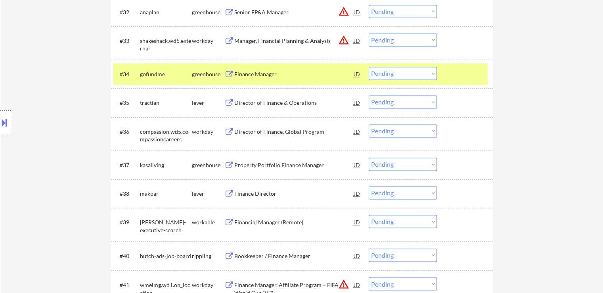
click at [263, 111] on div "#35 tractian lever Director of Finance & Operations JD warning_amber Choose an …" at bounding box center [300, 102] width 374 height 21
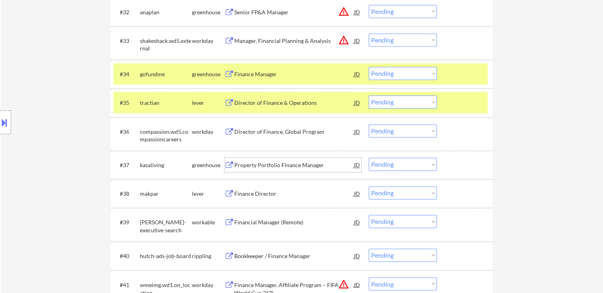
click at [259, 163] on div "Property Portfolio Finance Manager" at bounding box center [294, 165] width 120 height 8
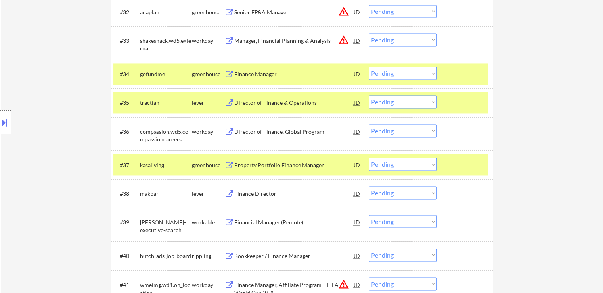
click at [244, 192] on div "Finance Director" at bounding box center [294, 194] width 120 height 8
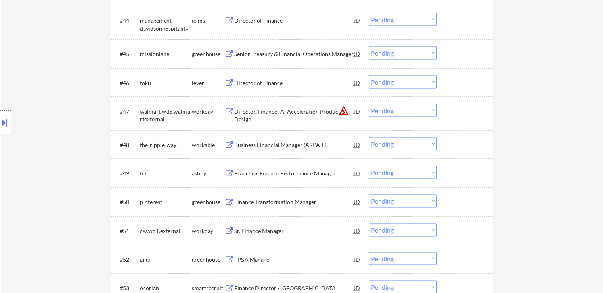
scroll to position [1864, 0]
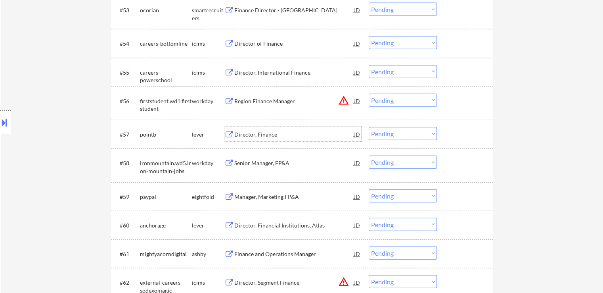
click at [246, 135] on div "Director, Finance" at bounding box center [294, 134] width 120 height 8
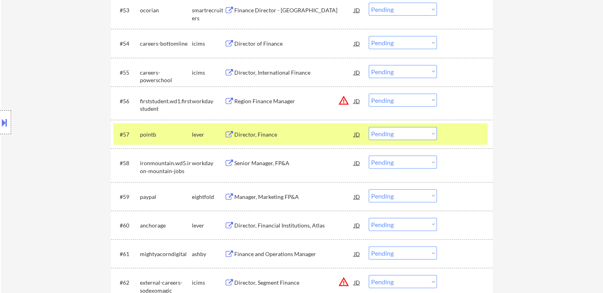
scroll to position [1155, 0]
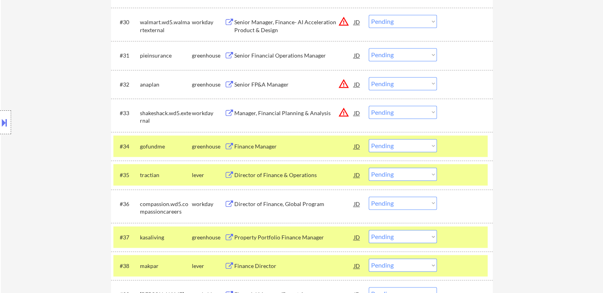
click at [392, 147] on select "Choose an option... Pending Applied Excluded (Questions) Excluded (Expired) Exc…" at bounding box center [403, 145] width 68 height 13
click at [369, 139] on select "Choose an option... Pending Applied Excluded (Questions) Excluded (Expired) Exc…" at bounding box center [403, 145] width 68 height 13
select select ""pending""
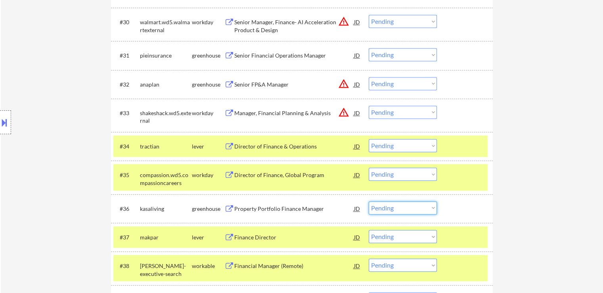
click at [394, 203] on select "Choose an option... Pending Applied Excluded (Questions) Excluded (Expired) Exc…" at bounding box center [403, 207] width 68 height 13
click at [369, 201] on select "Choose an option... Pending Applied Excluded (Questions) Excluded (Expired) Exc…" at bounding box center [403, 207] width 68 height 13
select select ""pending""
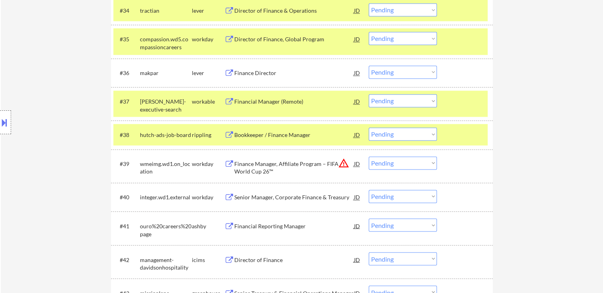
scroll to position [1314, 0]
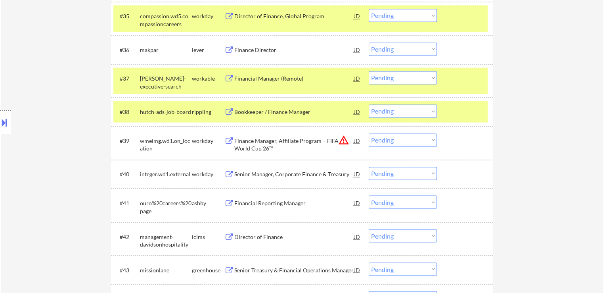
click at [257, 77] on div "Financial Manager (Remote)" at bounding box center [294, 79] width 120 height 8
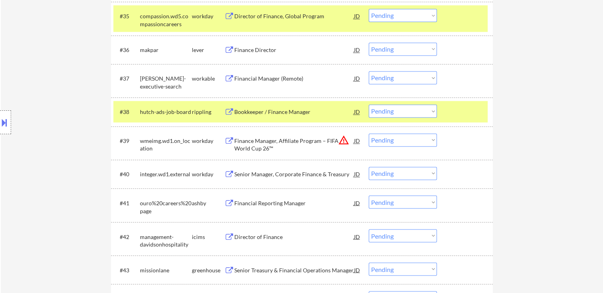
click at [258, 48] on div "Finance Director" at bounding box center [294, 50] width 120 height 8
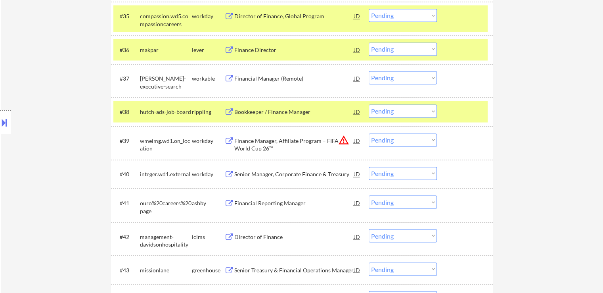
scroll to position [1393, 0]
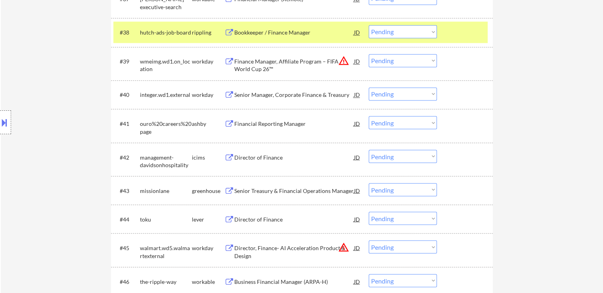
click at [265, 191] on div "Senior Treasury & Financial Operations Manager" at bounding box center [294, 190] width 120 height 8
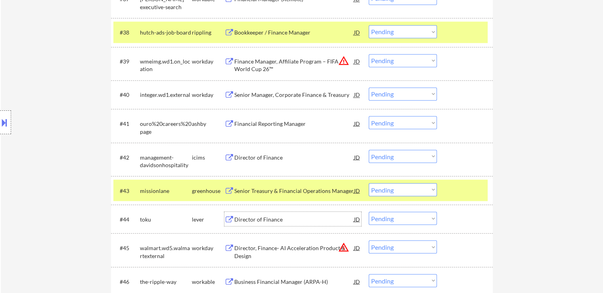
click at [261, 213] on div "Director of Finance" at bounding box center [294, 218] width 120 height 14
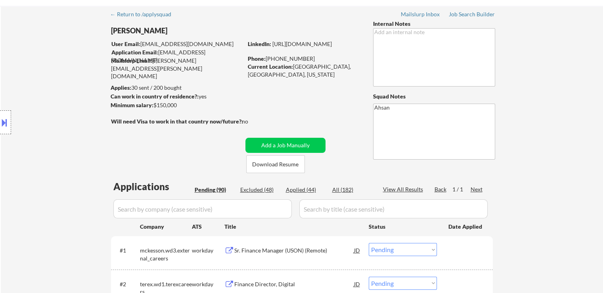
scroll to position [40, 0]
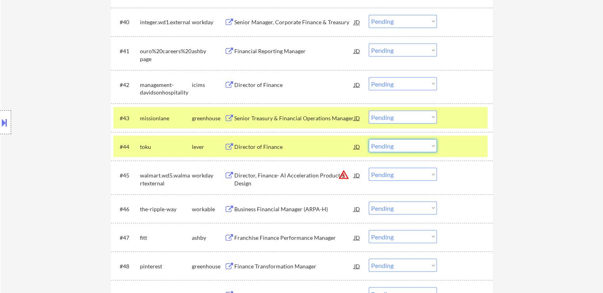
click at [379, 146] on select "Choose an option... Pending Applied Excluded (Questions) Excluded (Expired) Exc…" at bounding box center [403, 145] width 68 height 13
click at [369, 139] on select "Choose an option... Pending Applied Excluded (Questions) Excluded (Expired) Exc…" at bounding box center [403, 145] width 68 height 13
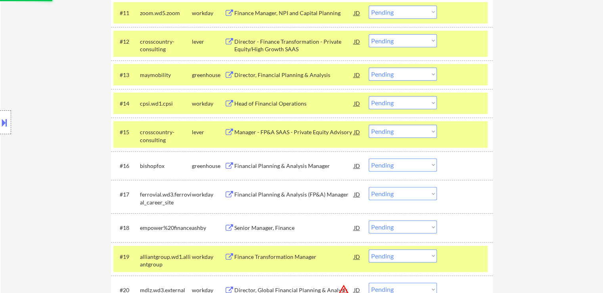
scroll to position [553, 0]
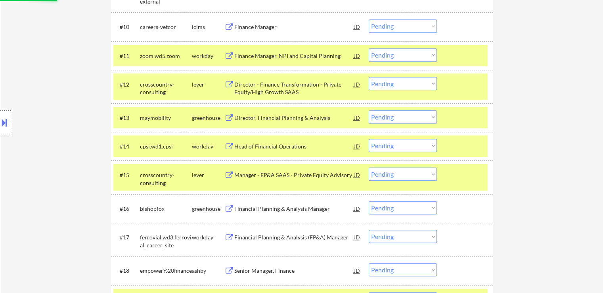
select select ""pending""
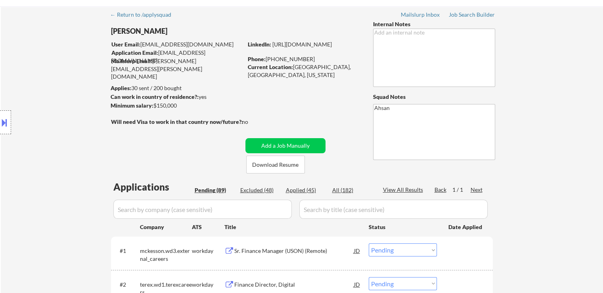
scroll to position [40, 0]
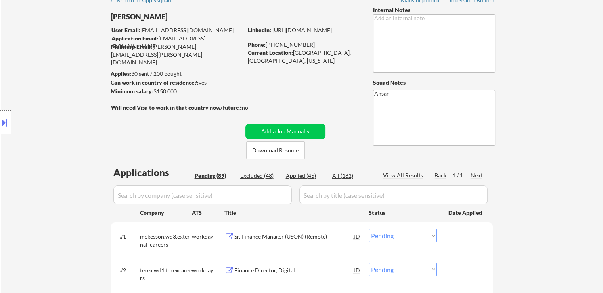
click at [99, 135] on div "Location Inclusions: [GEOGRAPHIC_DATA], [GEOGRAPHIC_DATA] [GEOGRAPHIC_DATA], [G…" at bounding box center [71, 122] width 142 height 147
